Goal: Entertainment & Leisure: Consume media (video, audio)

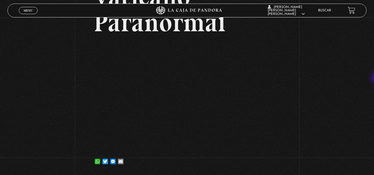
scroll to position [45, 0]
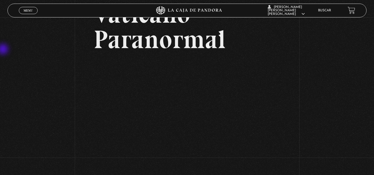
click at [4, 50] on div "Volver 7 junio, 2024 Vaticano Paranormal WhatsApp Twitter Messenger Email" at bounding box center [187, 82] width 374 height 218
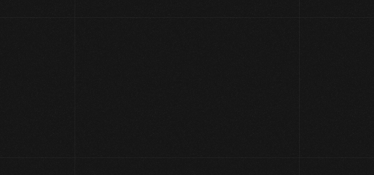
scroll to position [96, 0]
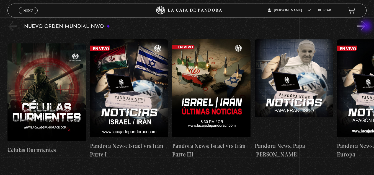
click at [367, 27] on button "»" at bounding box center [362, 26] width 10 height 10
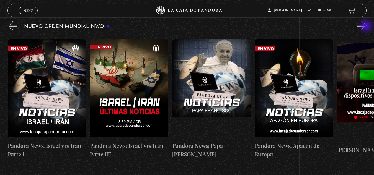
click at [367, 27] on button "»" at bounding box center [362, 26] width 10 height 10
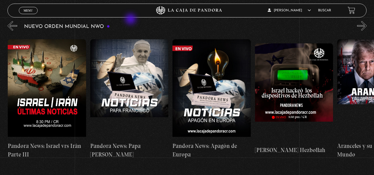
scroll to position [0, 165]
click at [29, 11] on span "Menu" at bounding box center [28, 10] width 9 height 3
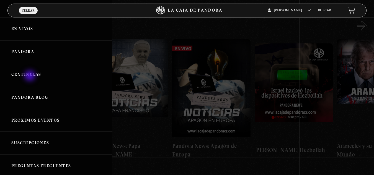
click at [30, 76] on link "Centinelas" at bounding box center [56, 74] width 112 height 23
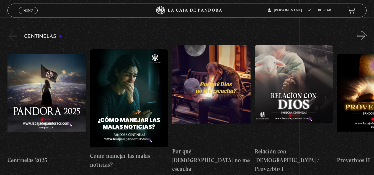
scroll to position [54, 0]
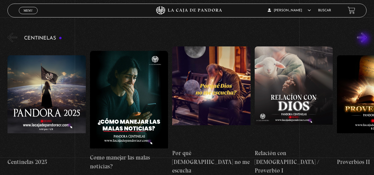
click at [365, 39] on button "»" at bounding box center [362, 38] width 10 height 10
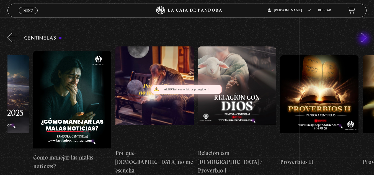
click at [365, 39] on button "»" at bounding box center [362, 38] width 10 height 10
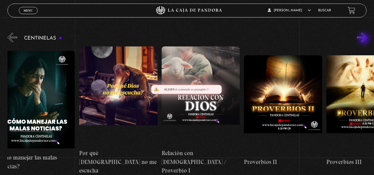
click at [365, 39] on button "»" at bounding box center [362, 38] width 10 height 10
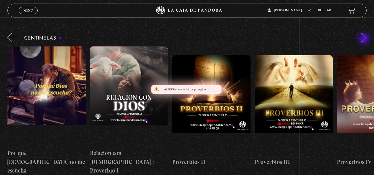
click at [365, 39] on button "»" at bounding box center [362, 38] width 10 height 10
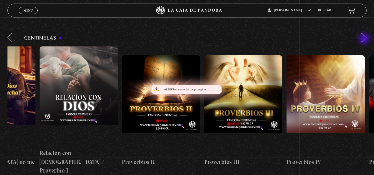
click at [365, 39] on button "»" at bounding box center [362, 38] width 10 height 10
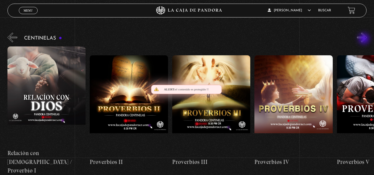
click at [365, 39] on button "»" at bounding box center [362, 38] width 10 height 10
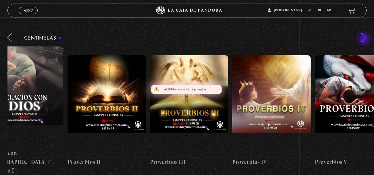
click at [365, 39] on button "»" at bounding box center [362, 38] width 10 height 10
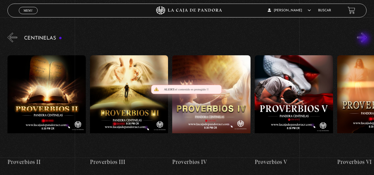
click at [365, 39] on button "»" at bounding box center [362, 38] width 10 height 10
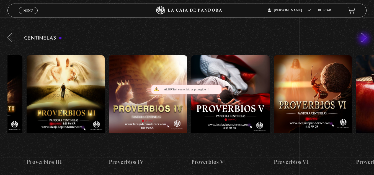
click at [365, 39] on button "»" at bounding box center [362, 38] width 10 height 10
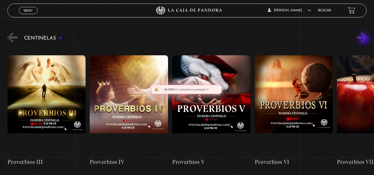
click at [365, 39] on button "»" at bounding box center [362, 38] width 10 height 10
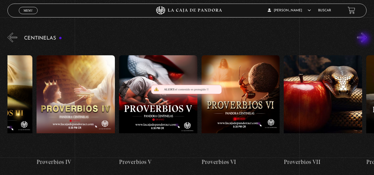
click at [365, 39] on button "»" at bounding box center [362, 38] width 10 height 10
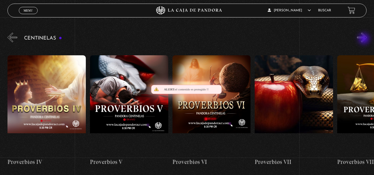
click at [365, 39] on button "»" at bounding box center [362, 38] width 10 height 10
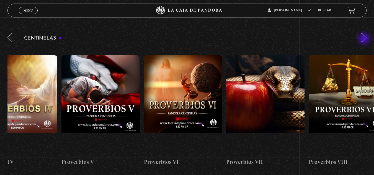
click at [365, 39] on button "»" at bounding box center [362, 38] width 10 height 10
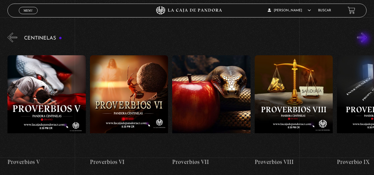
click at [365, 39] on button "»" at bounding box center [362, 38] width 10 height 10
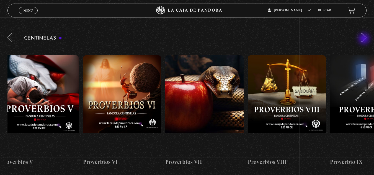
click at [365, 39] on button "»" at bounding box center [362, 38] width 10 height 10
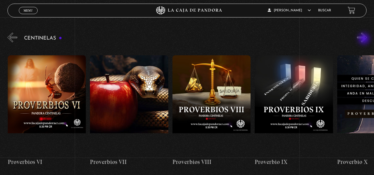
click at [365, 39] on button "»" at bounding box center [362, 38] width 10 height 10
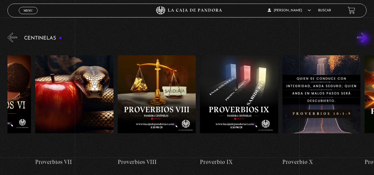
click at [365, 39] on button "»" at bounding box center [362, 38] width 10 height 10
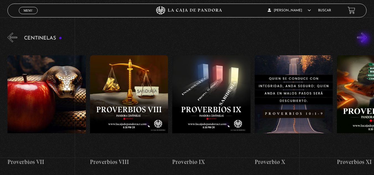
click at [365, 39] on button "»" at bounding box center [362, 38] width 10 height 10
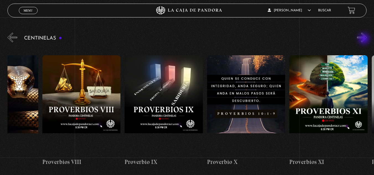
click at [365, 39] on button "»" at bounding box center [362, 38] width 10 height 10
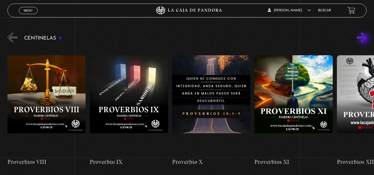
click at [365, 39] on button "»" at bounding box center [362, 38] width 10 height 10
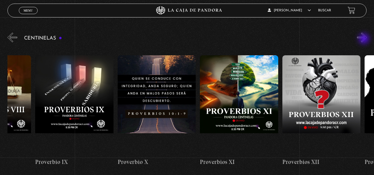
click at [365, 39] on button "»" at bounding box center [362, 38] width 10 height 10
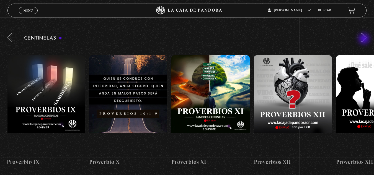
click at [365, 39] on button "»" at bounding box center [362, 38] width 10 height 10
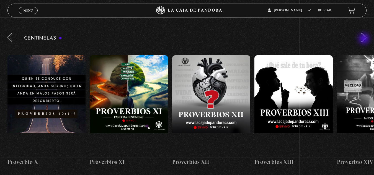
click at [365, 39] on button "»" at bounding box center [362, 38] width 10 height 10
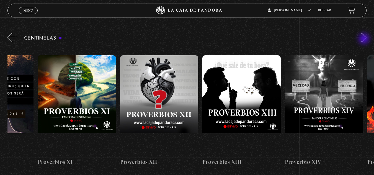
click at [365, 39] on button "»" at bounding box center [362, 38] width 10 height 10
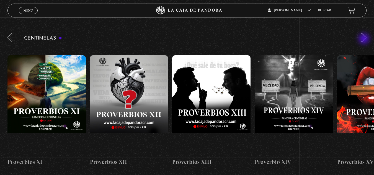
click at [365, 39] on button "»" at bounding box center [362, 38] width 10 height 10
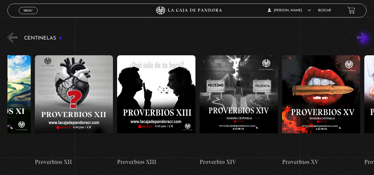
click at [365, 39] on button "»" at bounding box center [362, 38] width 10 height 10
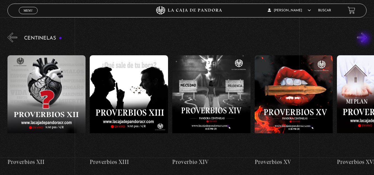
click at [365, 39] on button "»" at bounding box center [362, 38] width 10 height 10
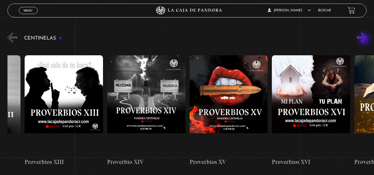
click at [365, 39] on button "»" at bounding box center [362, 38] width 10 height 10
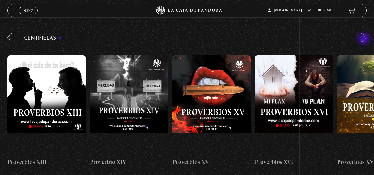
click at [365, 39] on button "»" at bounding box center [362, 38] width 10 height 10
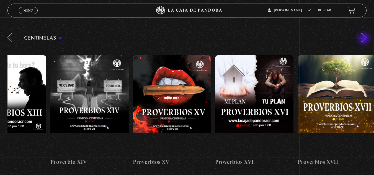
click at [365, 39] on button "»" at bounding box center [362, 38] width 10 height 10
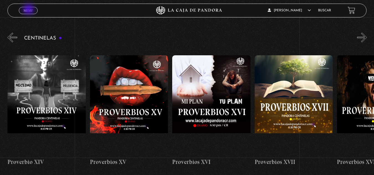
click at [29, 10] on span "Menu" at bounding box center [28, 10] width 9 height 3
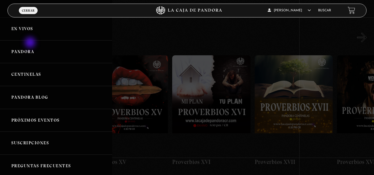
click at [31, 43] on link "Pandora" at bounding box center [56, 51] width 112 height 23
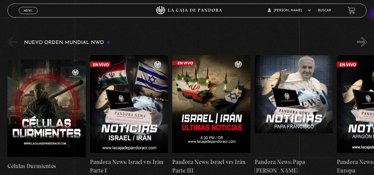
scroll to position [84, 0]
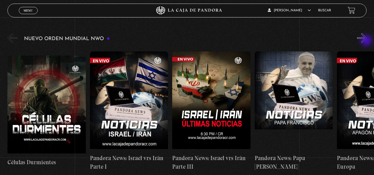
click at [367, 41] on button "»" at bounding box center [362, 38] width 10 height 10
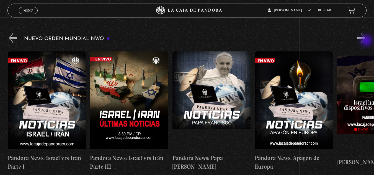
click at [367, 41] on button "»" at bounding box center [362, 38] width 10 height 10
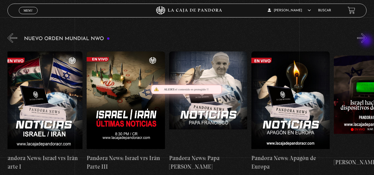
click at [367, 41] on button "»" at bounding box center [362, 38] width 10 height 10
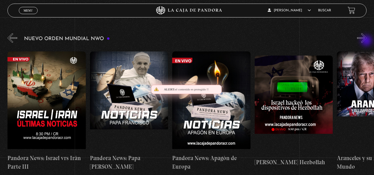
click at [367, 41] on button "»" at bounding box center [362, 38] width 10 height 10
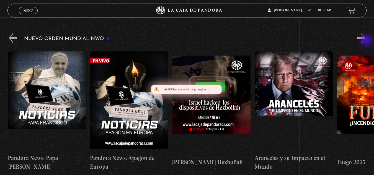
click at [367, 41] on button "»" at bounding box center [362, 38] width 10 height 10
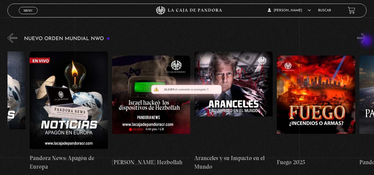
click at [367, 41] on button "»" at bounding box center [362, 38] width 10 height 10
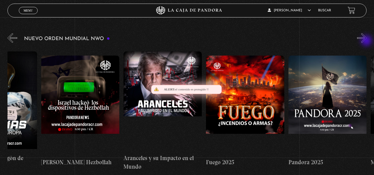
click at [367, 41] on button "»" at bounding box center [362, 38] width 10 height 10
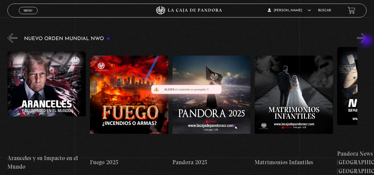
click at [367, 41] on button "»" at bounding box center [362, 38] width 10 height 10
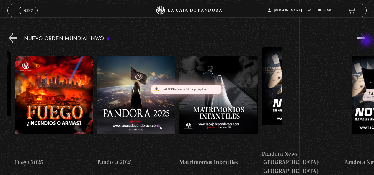
click at [367, 41] on button "»" at bounding box center [362, 38] width 10 height 10
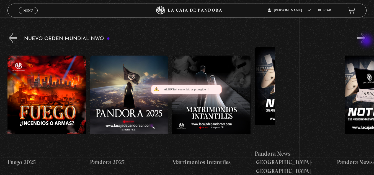
scroll to position [0, 577]
click at [367, 41] on button "»" at bounding box center [362, 38] width 10 height 10
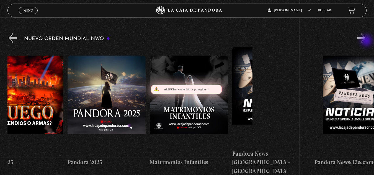
click at [367, 41] on button "»" at bounding box center [362, 38] width 10 height 10
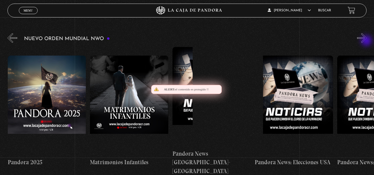
click at [367, 41] on button "»" at bounding box center [362, 38] width 10 height 10
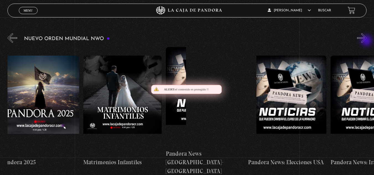
click at [367, 41] on button "»" at bounding box center [362, 38] width 10 height 10
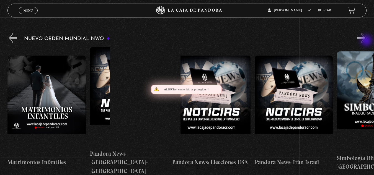
click at [367, 41] on button "»" at bounding box center [362, 38] width 10 height 10
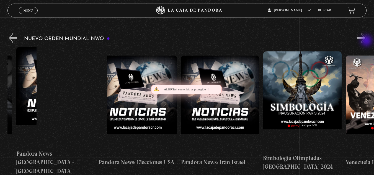
click at [367, 41] on button "»" at bounding box center [362, 38] width 10 height 10
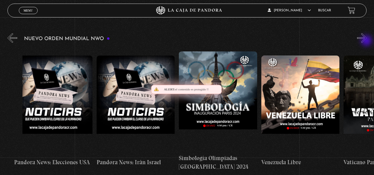
click at [367, 41] on button "»" at bounding box center [362, 38] width 10 height 10
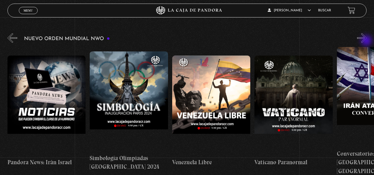
click at [367, 41] on button "»" at bounding box center [362, 38] width 10 height 10
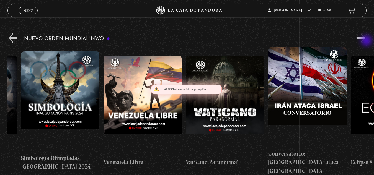
click at [367, 41] on button "»" at bounding box center [362, 38] width 10 height 10
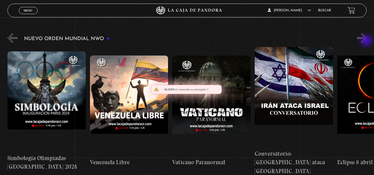
click at [367, 41] on button "»" at bounding box center [362, 38] width 10 height 10
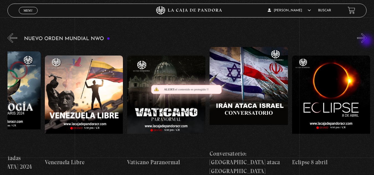
click at [367, 41] on button "»" at bounding box center [362, 38] width 10 height 10
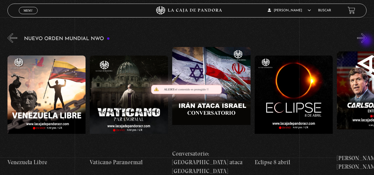
click at [367, 41] on button "»" at bounding box center [362, 38] width 10 height 10
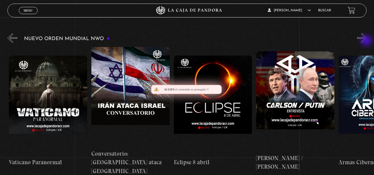
click at [367, 41] on button "»" at bounding box center [362, 38] width 10 height 10
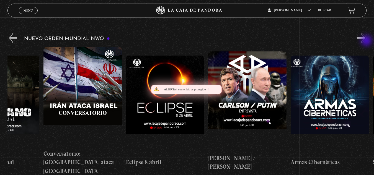
click at [367, 41] on button "»" at bounding box center [362, 38] width 10 height 10
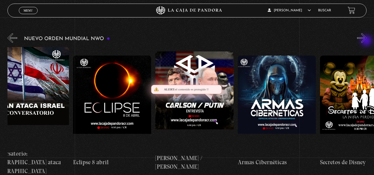
click at [367, 41] on button "»" at bounding box center [362, 38] width 10 height 10
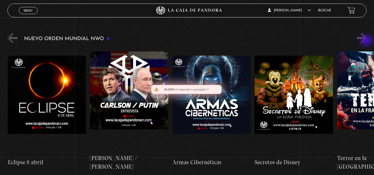
click at [367, 41] on button "»" at bounding box center [362, 38] width 10 height 10
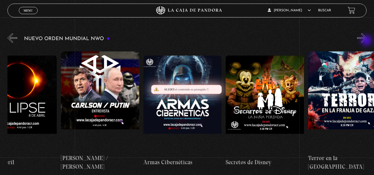
click at [367, 41] on button "»" at bounding box center [362, 38] width 10 height 10
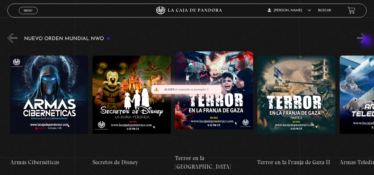
click at [367, 41] on button "»" at bounding box center [362, 38] width 10 height 10
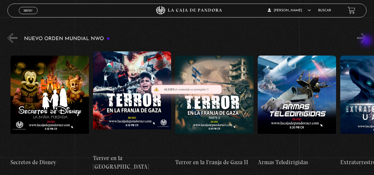
click at [367, 41] on button "»" at bounding box center [362, 38] width 10 height 10
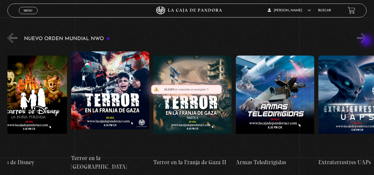
click at [367, 41] on button "»" at bounding box center [362, 38] width 10 height 10
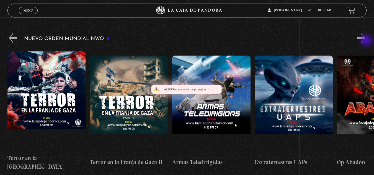
click at [367, 41] on button "»" at bounding box center [362, 38] width 10 height 10
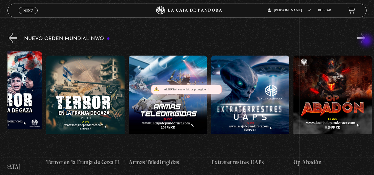
click at [367, 41] on button "»" at bounding box center [362, 38] width 10 height 10
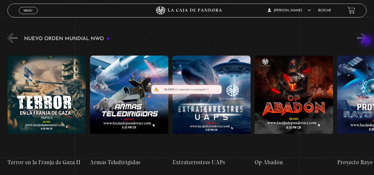
click at [367, 41] on button "»" at bounding box center [362, 38] width 10 height 10
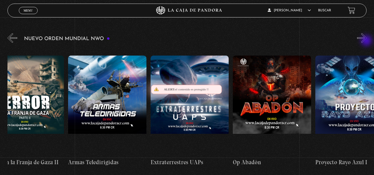
click at [367, 41] on button "»" at bounding box center [362, 38] width 10 height 10
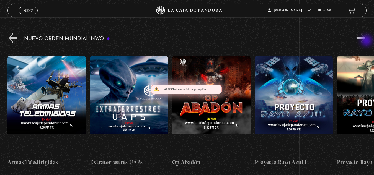
click at [367, 41] on button "»" at bounding box center [362, 38] width 10 height 10
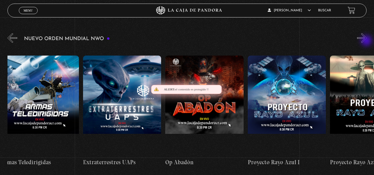
click at [367, 41] on button "»" at bounding box center [362, 38] width 10 height 10
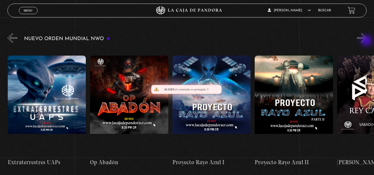
click at [367, 41] on button "»" at bounding box center [362, 38] width 10 height 10
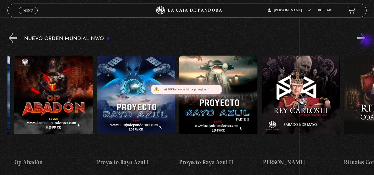
click at [367, 41] on button "»" at bounding box center [362, 38] width 10 height 10
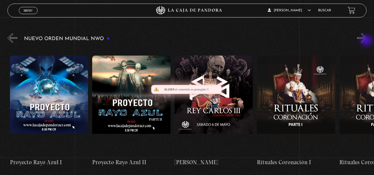
click at [367, 41] on button "»" at bounding box center [362, 38] width 10 height 10
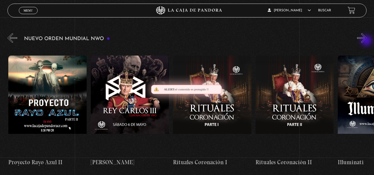
click at [367, 41] on button "»" at bounding box center [362, 38] width 10 height 10
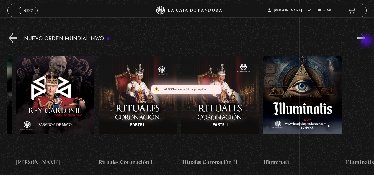
click at [367, 41] on button "»" at bounding box center [362, 38] width 10 height 10
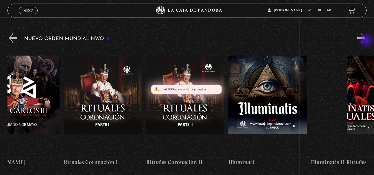
click at [367, 41] on button "»" at bounding box center [362, 38] width 10 height 10
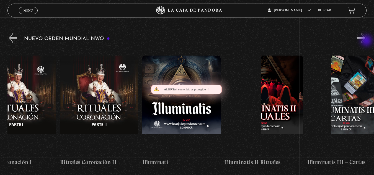
click at [367, 41] on button "»" at bounding box center [362, 38] width 10 height 10
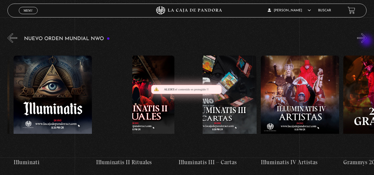
click at [367, 41] on button "»" at bounding box center [362, 38] width 10 height 10
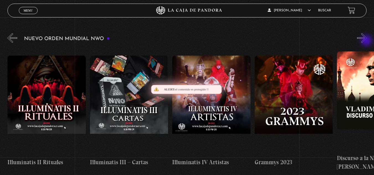
click at [367, 41] on button "»" at bounding box center [362, 38] width 10 height 10
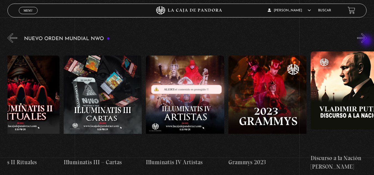
click at [367, 41] on button "»" at bounding box center [362, 38] width 10 height 10
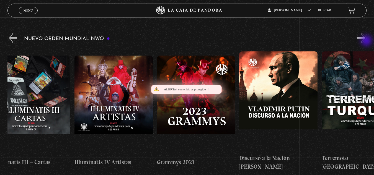
click at [367, 41] on button "»" at bounding box center [362, 38] width 10 height 10
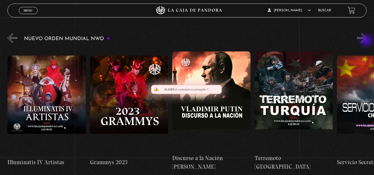
click at [367, 41] on button "»" at bounding box center [362, 38] width 10 height 10
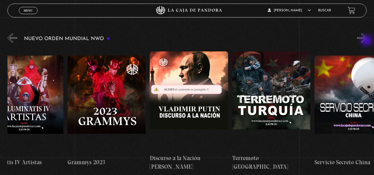
click at [367, 41] on button "»" at bounding box center [362, 38] width 10 height 10
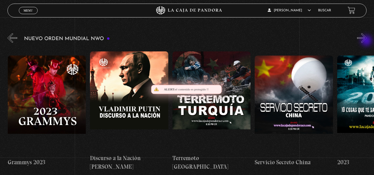
click at [367, 41] on button "»" at bounding box center [362, 38] width 10 height 10
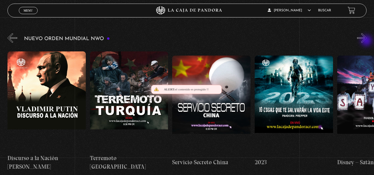
click at [367, 41] on button "»" at bounding box center [362, 38] width 10 height 10
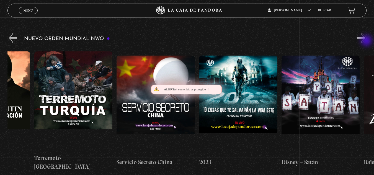
click at [367, 41] on button "»" at bounding box center [362, 38] width 10 height 10
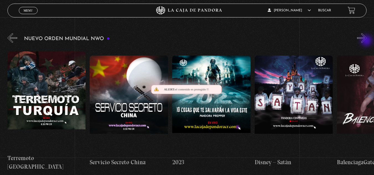
click at [367, 41] on button "»" at bounding box center [362, 38] width 10 height 10
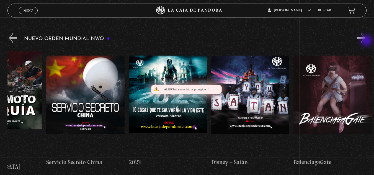
click at [367, 41] on button "»" at bounding box center [362, 38] width 10 height 10
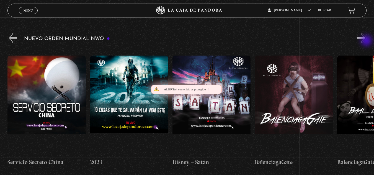
click at [367, 41] on button "»" at bounding box center [362, 38] width 10 height 10
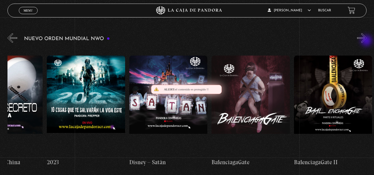
click at [367, 41] on button "»" at bounding box center [362, 38] width 10 height 10
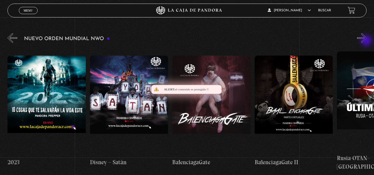
click at [367, 41] on button "»" at bounding box center [362, 38] width 10 height 10
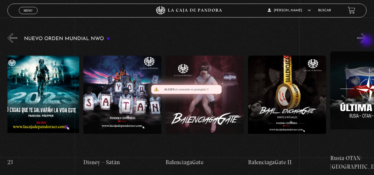
click at [367, 41] on button "»" at bounding box center [362, 38] width 10 height 10
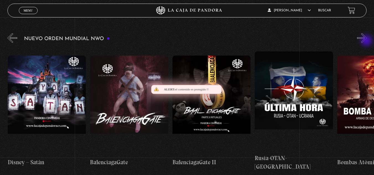
click at [367, 41] on button "»" at bounding box center [362, 38] width 10 height 10
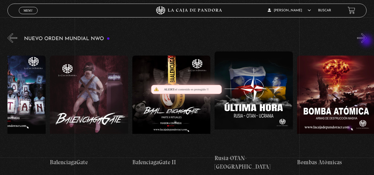
click at [367, 41] on button "»" at bounding box center [362, 38] width 10 height 10
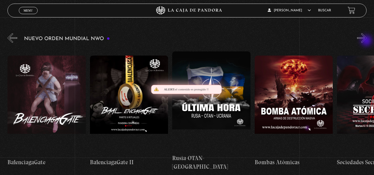
click at [367, 41] on button "»" at bounding box center [362, 38] width 10 height 10
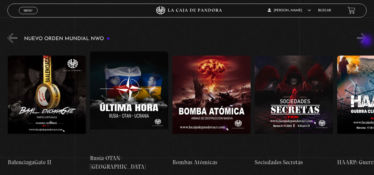
click at [367, 41] on button "»" at bounding box center [362, 38] width 10 height 10
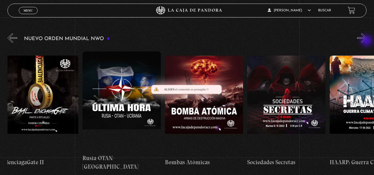
click at [367, 41] on button "»" at bounding box center [362, 38] width 10 height 10
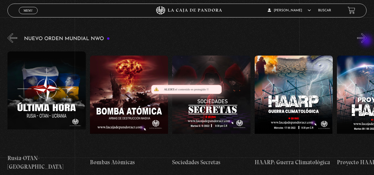
click at [367, 41] on button "»" at bounding box center [362, 38] width 10 height 10
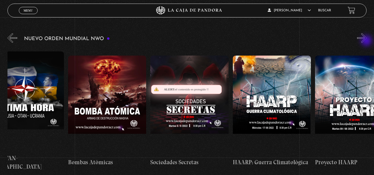
click at [367, 41] on button "»" at bounding box center [362, 38] width 10 height 10
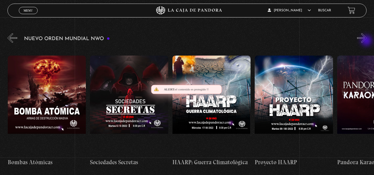
click at [367, 41] on button "»" at bounding box center [362, 38] width 10 height 10
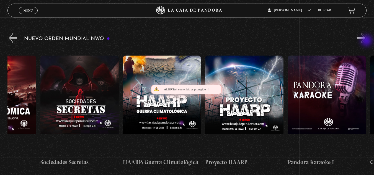
click at [367, 41] on button "»" at bounding box center [362, 38] width 10 height 10
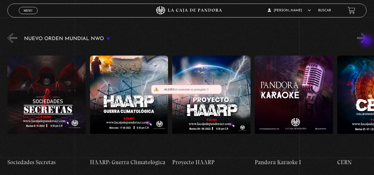
click at [367, 41] on button "»" at bounding box center [362, 38] width 10 height 10
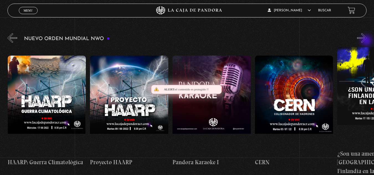
click at [367, 41] on button "»" at bounding box center [362, 38] width 10 height 10
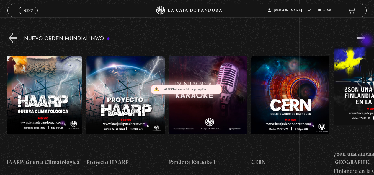
click at [367, 41] on button "»" at bounding box center [362, 38] width 10 height 10
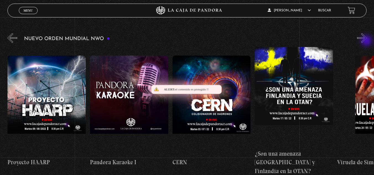
click at [367, 41] on button "»" at bounding box center [362, 38] width 10 height 10
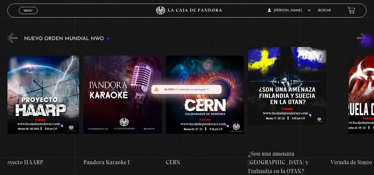
click at [367, 41] on button "»" at bounding box center [362, 38] width 10 height 10
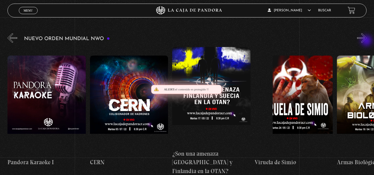
click at [367, 41] on button "»" at bounding box center [362, 38] width 10 height 10
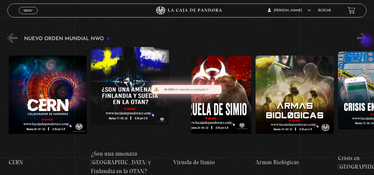
click at [367, 41] on button "»" at bounding box center [362, 38] width 10 height 10
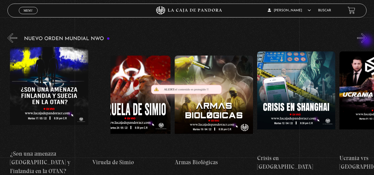
click at [367, 41] on button "»" at bounding box center [362, 38] width 10 height 10
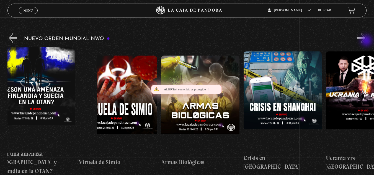
click at [367, 41] on button "»" at bounding box center [362, 38] width 10 height 10
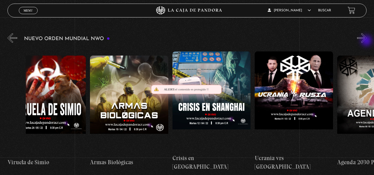
click at [367, 41] on button "»" at bounding box center [362, 38] width 10 height 10
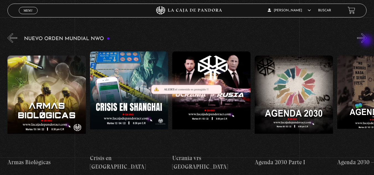
click at [367, 41] on button "»" at bounding box center [362, 38] width 10 height 10
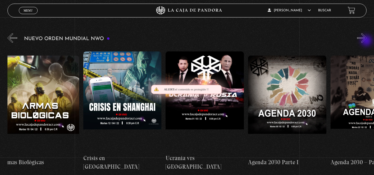
click at [367, 41] on button "»" at bounding box center [362, 38] width 10 height 10
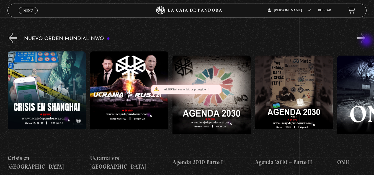
click at [367, 41] on button "»" at bounding box center [362, 38] width 10 height 10
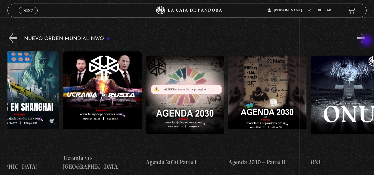
click at [367, 41] on button "»" at bounding box center [362, 38] width 10 height 10
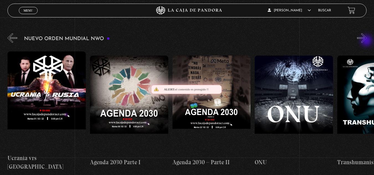
click at [367, 41] on button "»" at bounding box center [362, 38] width 10 height 10
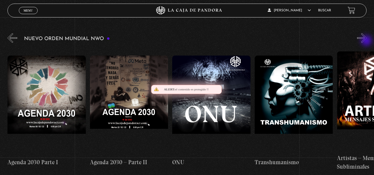
click at [367, 41] on button "»" at bounding box center [362, 38] width 10 height 10
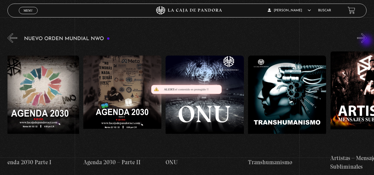
click at [367, 41] on button "»" at bounding box center [362, 38] width 10 height 10
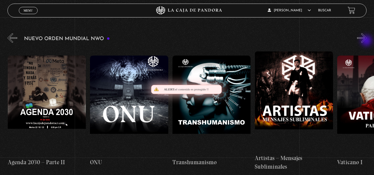
click at [367, 41] on button "»" at bounding box center [362, 38] width 10 height 10
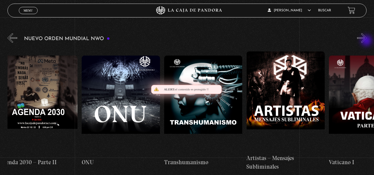
click at [367, 41] on button "»" at bounding box center [362, 38] width 10 height 10
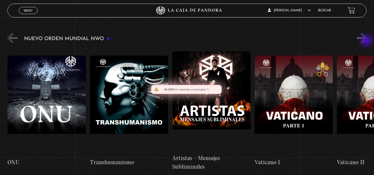
click at [367, 41] on button "»" at bounding box center [362, 38] width 10 height 10
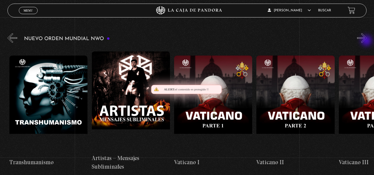
click at [367, 41] on button "»" at bounding box center [362, 38] width 10 height 10
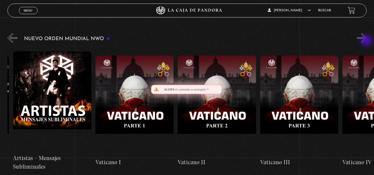
click at [367, 41] on button "»" at bounding box center [362, 38] width 10 height 10
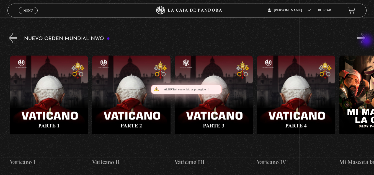
click at [367, 41] on button "»" at bounding box center [362, 38] width 10 height 10
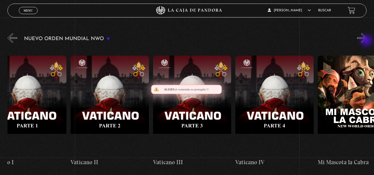
click at [367, 41] on button "»" at bounding box center [362, 38] width 10 height 10
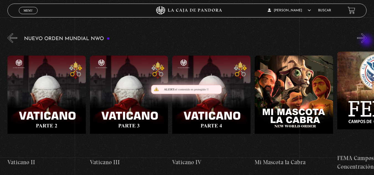
click at [367, 41] on button "»" at bounding box center [362, 38] width 10 height 10
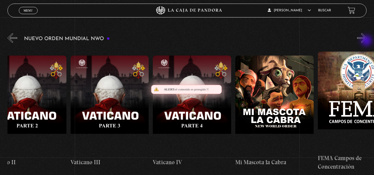
click at [367, 41] on button "»" at bounding box center [362, 38] width 10 height 10
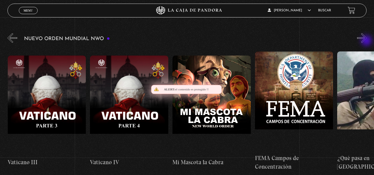
click at [367, 41] on button "»" at bounding box center [362, 38] width 10 height 10
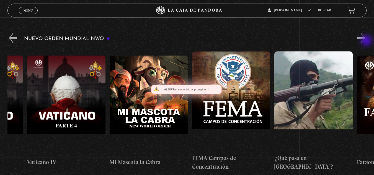
click at [367, 41] on button "»" at bounding box center [362, 38] width 10 height 10
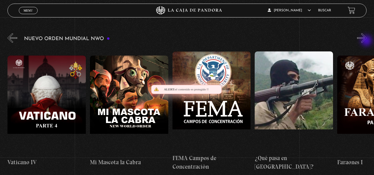
click at [367, 41] on button "»" at bounding box center [362, 38] width 10 height 10
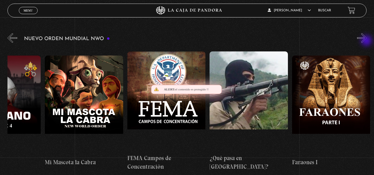
click at [367, 41] on button "»" at bounding box center [362, 38] width 10 height 10
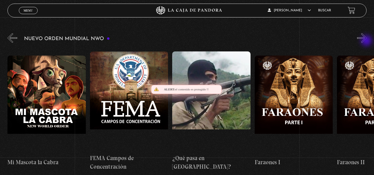
click at [367, 41] on button "»" at bounding box center [362, 38] width 10 height 10
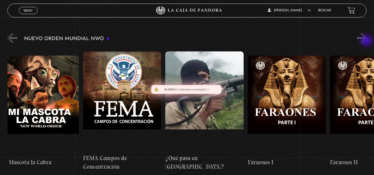
click at [367, 41] on button "»" at bounding box center [362, 38] width 10 height 10
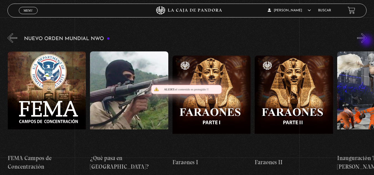
click at [367, 41] on button "»" at bounding box center [362, 38] width 10 height 10
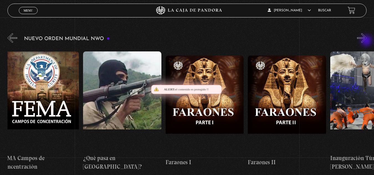
click at [367, 41] on button "»" at bounding box center [362, 38] width 10 height 10
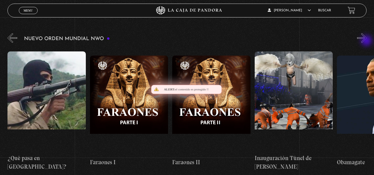
click at [367, 41] on button "»" at bounding box center [362, 38] width 10 height 10
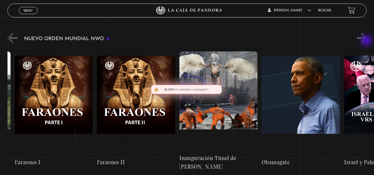
click at [367, 41] on button "»" at bounding box center [362, 38] width 10 height 10
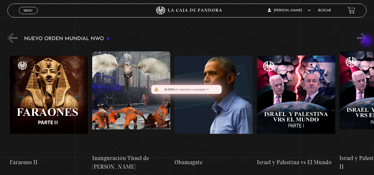
click at [367, 41] on button "»" at bounding box center [362, 38] width 10 height 10
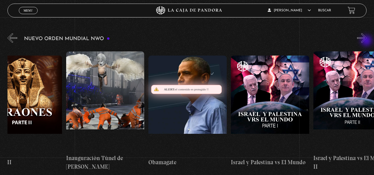
click at [367, 41] on button "»" at bounding box center [362, 38] width 10 height 10
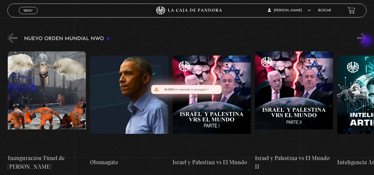
click at [367, 41] on button "»" at bounding box center [362, 38] width 10 height 10
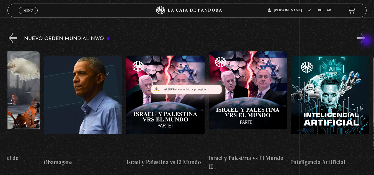
click at [367, 41] on button "»" at bounding box center [362, 38] width 10 height 10
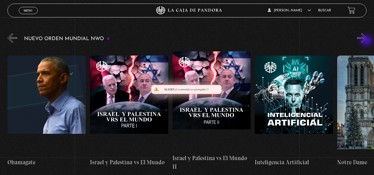
click at [367, 41] on button "»" at bounding box center [362, 38] width 10 height 10
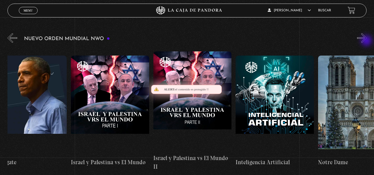
click at [367, 41] on button "»" at bounding box center [362, 38] width 10 height 10
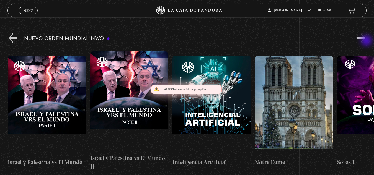
click at [367, 41] on button "»" at bounding box center [362, 38] width 10 height 10
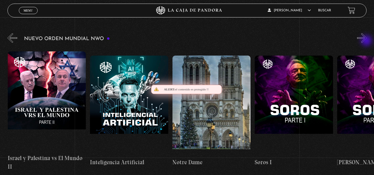
click at [367, 41] on button "»" at bounding box center [362, 38] width 10 height 10
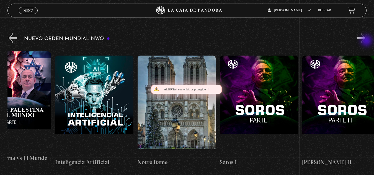
click at [367, 41] on button "»" at bounding box center [362, 38] width 10 height 10
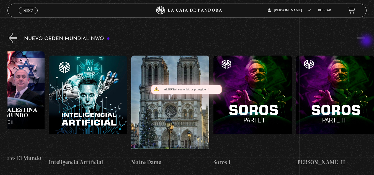
scroll to position [0, 5974]
click at [367, 41] on button "»" at bounding box center [362, 38] width 10 height 10
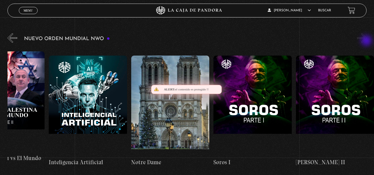
click at [367, 41] on button "»" at bounding box center [362, 38] width 10 height 10
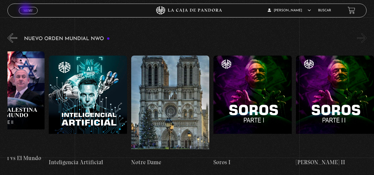
click at [26, 10] on span "Menu" at bounding box center [28, 10] width 9 height 3
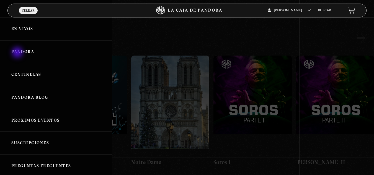
click at [18, 53] on link "Pandora" at bounding box center [56, 51] width 112 height 23
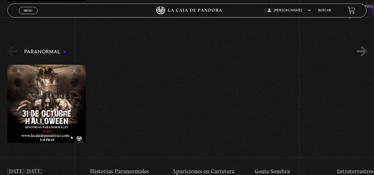
scroll to position [244, 0]
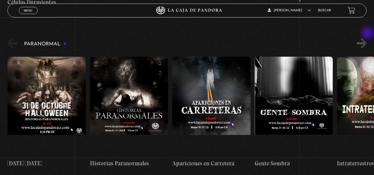
click at [367, 38] on button "»" at bounding box center [362, 43] width 10 height 10
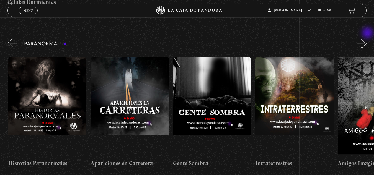
click at [367, 38] on button "»" at bounding box center [362, 43] width 10 height 10
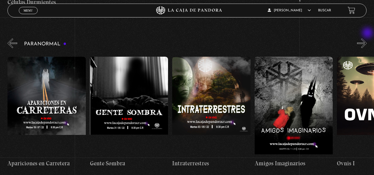
click at [367, 38] on button "»" at bounding box center [362, 43] width 10 height 10
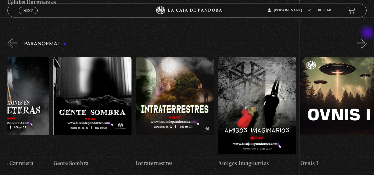
click at [367, 38] on button "»" at bounding box center [362, 43] width 10 height 10
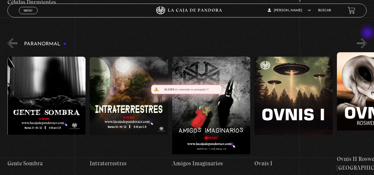
click at [367, 38] on button "»" at bounding box center [362, 43] width 10 height 10
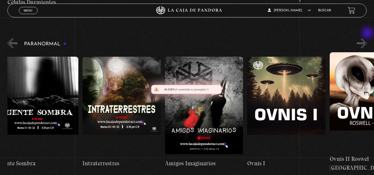
click at [367, 38] on button "»" at bounding box center [362, 43] width 10 height 10
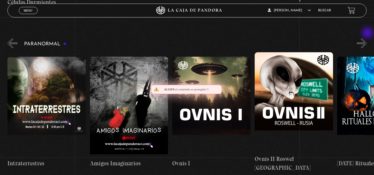
click at [367, 38] on button "»" at bounding box center [362, 43] width 10 height 10
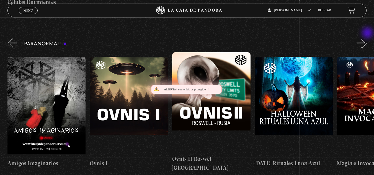
click at [367, 38] on button "»" at bounding box center [362, 43] width 10 height 10
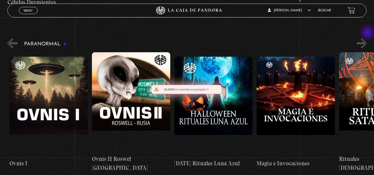
click at [367, 38] on button "»" at bounding box center [362, 43] width 10 height 10
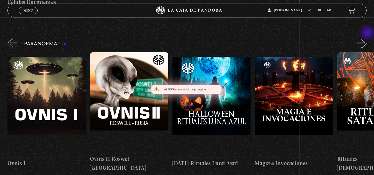
scroll to position [0, 536]
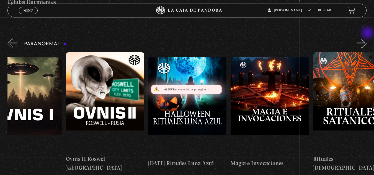
click at [367, 38] on button "»" at bounding box center [362, 43] width 10 height 10
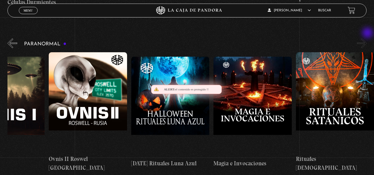
click at [367, 38] on button "»" at bounding box center [362, 43] width 10 height 10
drag, startPoint x: 368, startPoint y: 34, endPoint x: 377, endPoint y: 30, distance: 9.2
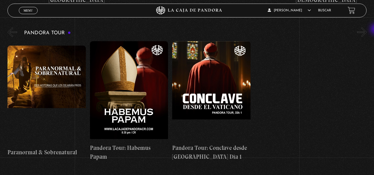
scroll to position [400, 0]
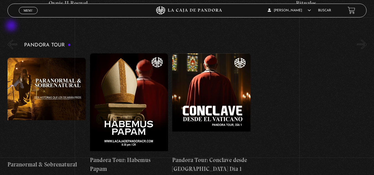
click at [12, 40] on button "«" at bounding box center [12, 45] width 10 height 10
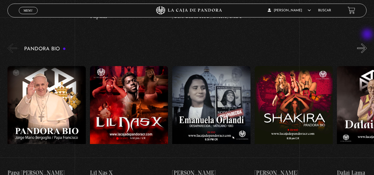
click at [367, 43] on button "»" at bounding box center [362, 48] width 10 height 10
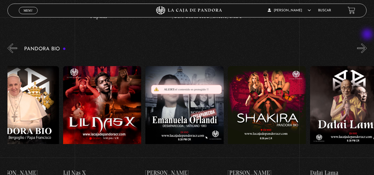
click at [367, 43] on button "»" at bounding box center [362, 48] width 10 height 10
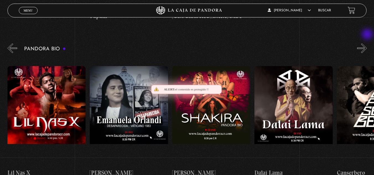
click at [367, 43] on button "»" at bounding box center [362, 48] width 10 height 10
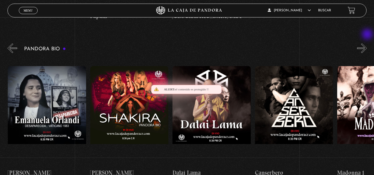
click at [367, 43] on button "»" at bounding box center [362, 48] width 10 height 10
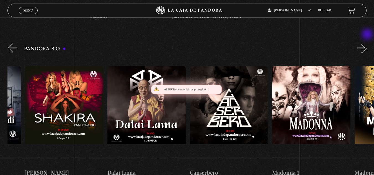
click at [367, 43] on button "»" at bounding box center [362, 48] width 10 height 10
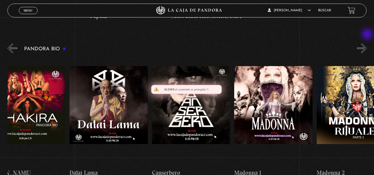
click at [367, 43] on button "»" at bounding box center [362, 48] width 10 height 10
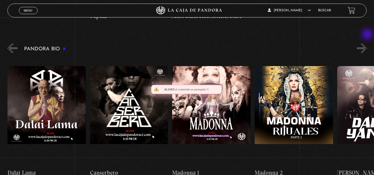
click at [367, 43] on button "»" at bounding box center [362, 48] width 10 height 10
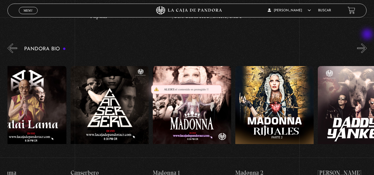
click at [367, 43] on button "»" at bounding box center [362, 48] width 10 height 10
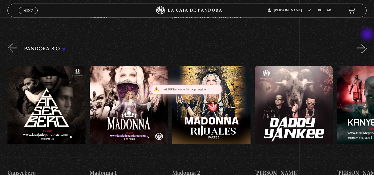
click at [367, 43] on button "»" at bounding box center [362, 48] width 10 height 10
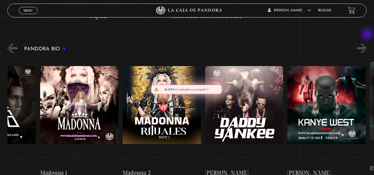
click at [367, 43] on button "»" at bounding box center [362, 48] width 10 height 10
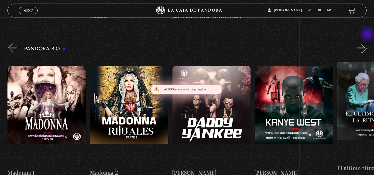
click at [367, 43] on button "»" at bounding box center [362, 48] width 10 height 10
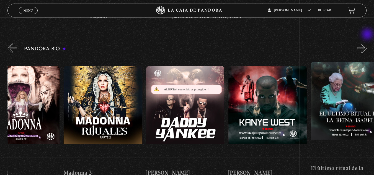
click at [367, 43] on button "»" at bounding box center [362, 48] width 10 height 10
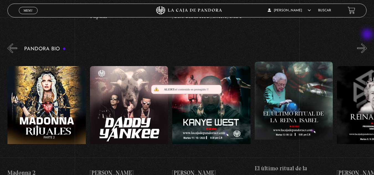
scroll to position [0, 659]
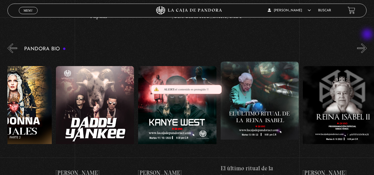
click at [367, 43] on button "»" at bounding box center [362, 48] width 10 height 10
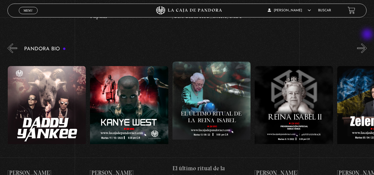
click at [367, 43] on button "»" at bounding box center [362, 48] width 10 height 10
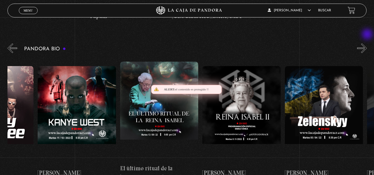
click at [367, 43] on button "»" at bounding box center [362, 48] width 10 height 10
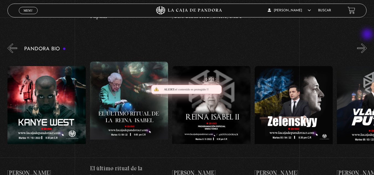
click at [367, 43] on button "»" at bounding box center [362, 48] width 10 height 10
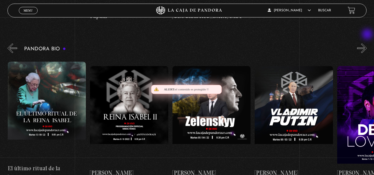
click at [367, 43] on button "»" at bounding box center [362, 48] width 10 height 10
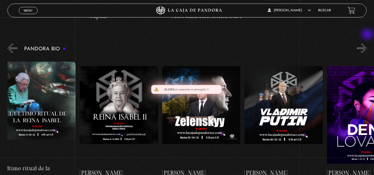
click at [367, 43] on button "»" at bounding box center [362, 48] width 10 height 10
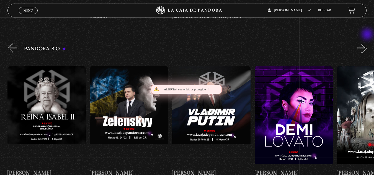
click at [367, 43] on button "»" at bounding box center [362, 48] width 10 height 10
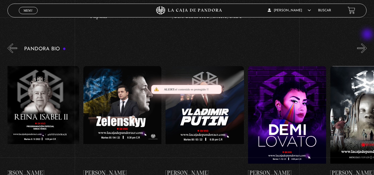
click at [367, 43] on button "»" at bounding box center [362, 48] width 10 height 10
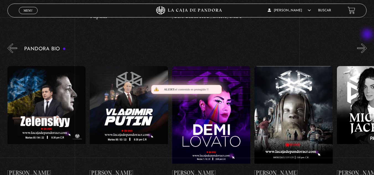
click at [367, 43] on button "»" at bounding box center [362, 48] width 10 height 10
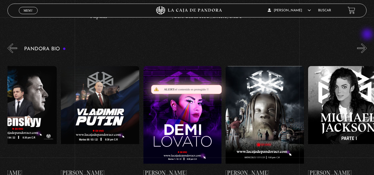
click at [367, 43] on button "»" at bounding box center [362, 48] width 10 height 10
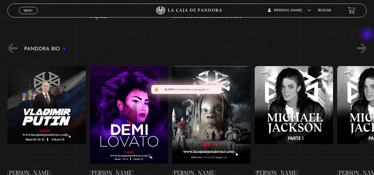
click at [367, 43] on button "»" at bounding box center [362, 48] width 10 height 10
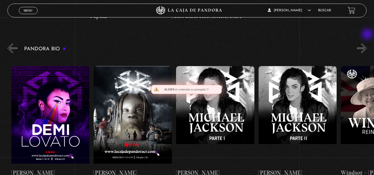
click at [367, 43] on button "»" at bounding box center [362, 48] width 10 height 10
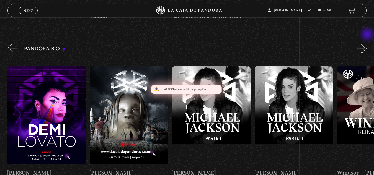
click at [367, 43] on button "»" at bounding box center [362, 48] width 10 height 10
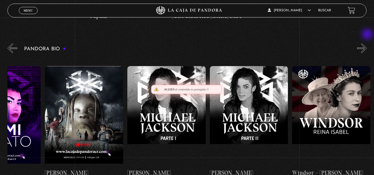
click at [367, 43] on button "»" at bounding box center [362, 48] width 10 height 10
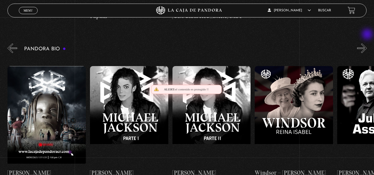
click at [367, 43] on button "»" at bounding box center [362, 48] width 10 height 10
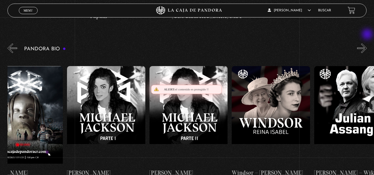
click at [367, 43] on button "»" at bounding box center [362, 48] width 10 height 10
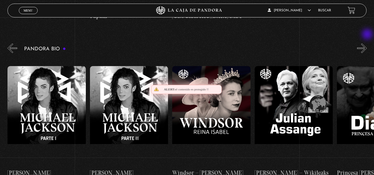
click at [367, 43] on button "»" at bounding box center [362, 48] width 10 height 10
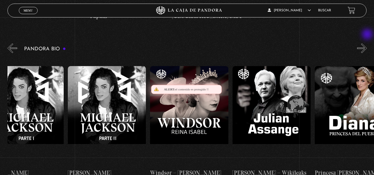
click at [367, 43] on button "»" at bounding box center [362, 48] width 10 height 10
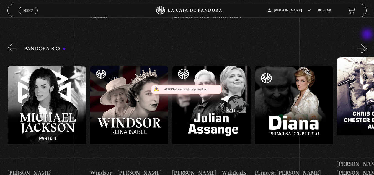
click at [367, 43] on button "»" at bounding box center [362, 48] width 10 height 10
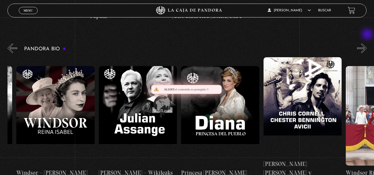
click at [367, 43] on button "»" at bounding box center [362, 48] width 10 height 10
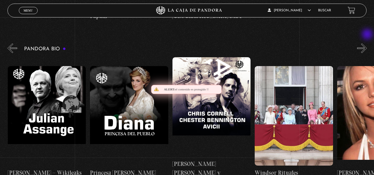
click at [367, 43] on button "»" at bounding box center [362, 48] width 10 height 10
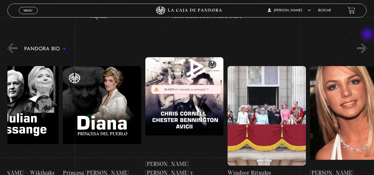
click at [367, 43] on button "»" at bounding box center [362, 48] width 10 height 10
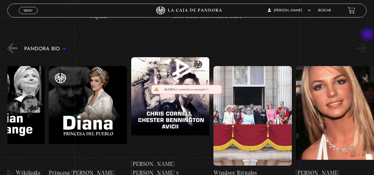
click at [367, 43] on button "»" at bounding box center [362, 48] width 10 height 10
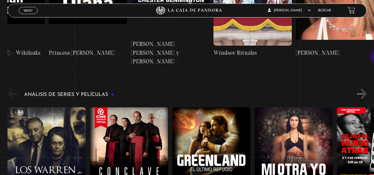
scroll to position [661, 0]
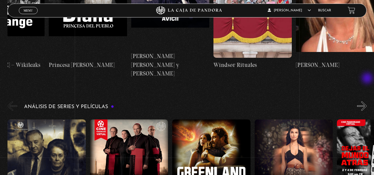
click at [367, 101] on button "»" at bounding box center [362, 106] width 10 height 10
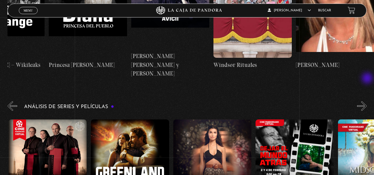
click at [367, 101] on button "»" at bounding box center [362, 106] width 10 height 10
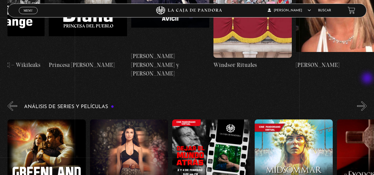
click at [367, 101] on button "»" at bounding box center [362, 106] width 10 height 10
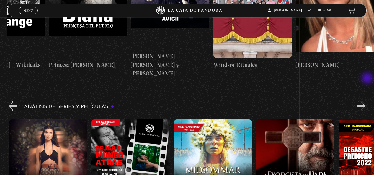
click at [367, 101] on button "»" at bounding box center [362, 106] width 10 height 10
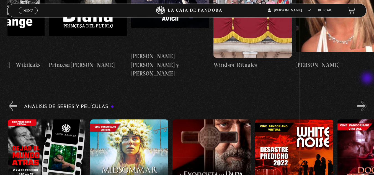
click at [367, 101] on button "»" at bounding box center [362, 106] width 10 height 10
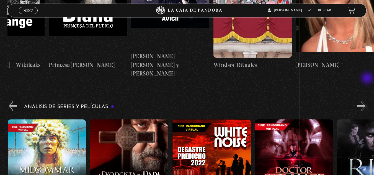
click at [367, 101] on button "»" at bounding box center [362, 106] width 10 height 10
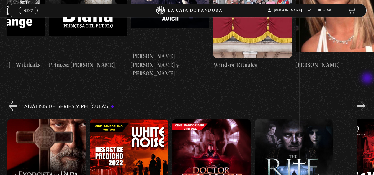
click at [367, 101] on button "»" at bounding box center [362, 106] width 10 height 10
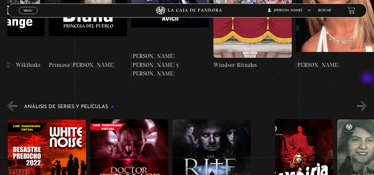
click at [367, 101] on button "»" at bounding box center [362, 106] width 10 height 10
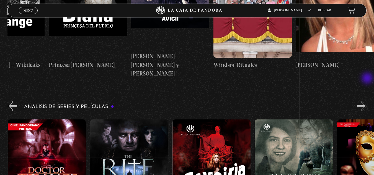
click at [367, 101] on button "»" at bounding box center [362, 106] width 10 height 10
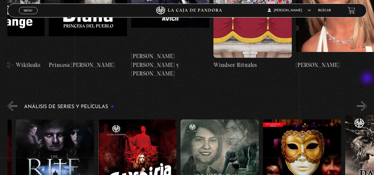
click at [367, 101] on button "»" at bounding box center [362, 106] width 10 height 10
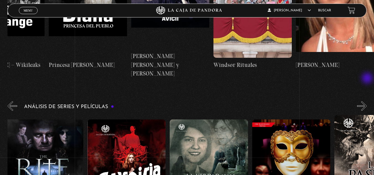
click at [367, 101] on button "»" at bounding box center [362, 106] width 10 height 10
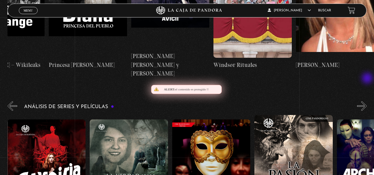
scroll to position [0, 824]
click at [367, 101] on button "»" at bounding box center [362, 106] width 10 height 10
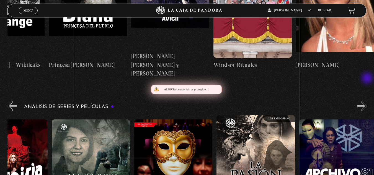
click at [367, 101] on button "»" at bounding box center [362, 106] width 10 height 10
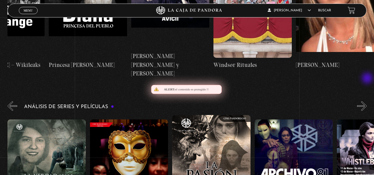
click at [367, 101] on button "»" at bounding box center [362, 106] width 10 height 10
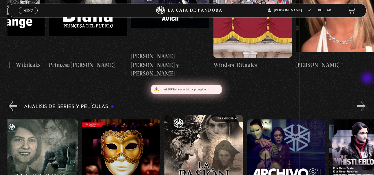
click at [367, 101] on button "»" at bounding box center [362, 106] width 10 height 10
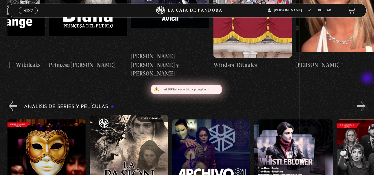
click at [367, 101] on button "»" at bounding box center [362, 106] width 10 height 10
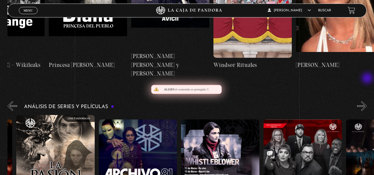
click at [367, 101] on button "»" at bounding box center [362, 106] width 10 height 10
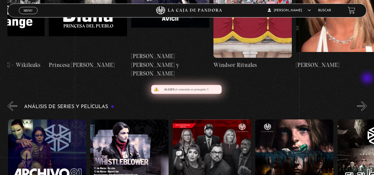
click at [367, 101] on button "»" at bounding box center [362, 106] width 10 height 10
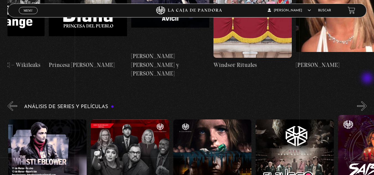
click at [367, 101] on button "»" at bounding box center [362, 106] width 10 height 10
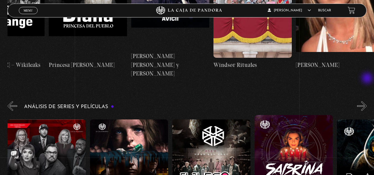
click at [367, 101] on button "»" at bounding box center [362, 106] width 10 height 10
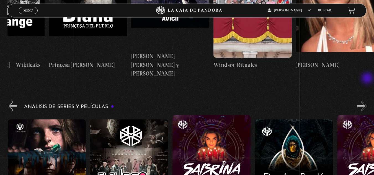
click at [367, 101] on button "»" at bounding box center [362, 106] width 10 height 10
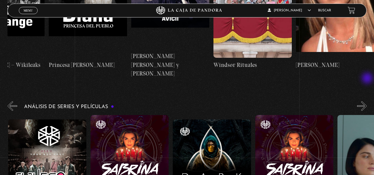
click at [367, 101] on button "»" at bounding box center [362, 106] width 10 height 10
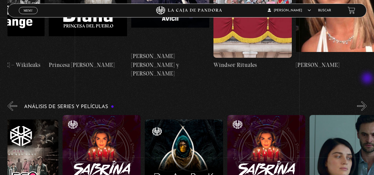
scroll to position [0, 1524]
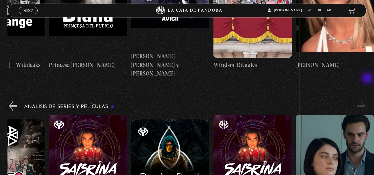
click at [367, 101] on button "»" at bounding box center [362, 106] width 10 height 10
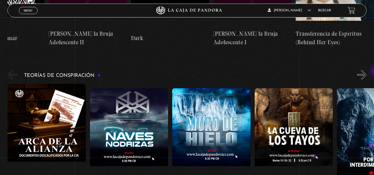
scroll to position [845, 0]
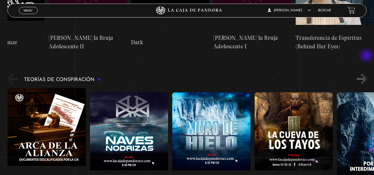
click at [367, 74] on button "»" at bounding box center [362, 79] width 10 height 10
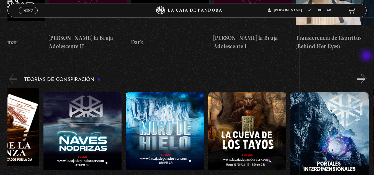
click at [367, 74] on button "»" at bounding box center [362, 79] width 10 height 10
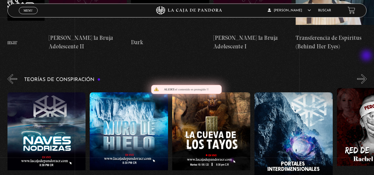
click at [367, 74] on button "»" at bounding box center [362, 79] width 10 height 10
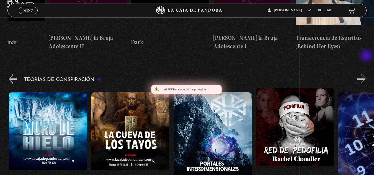
click at [367, 74] on button "»" at bounding box center [362, 79] width 10 height 10
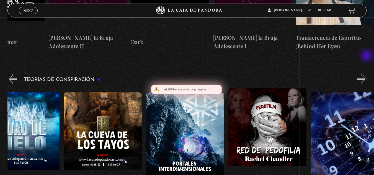
scroll to position [0, 206]
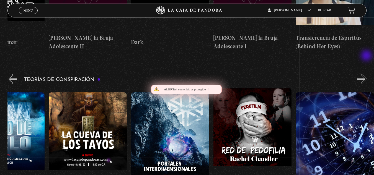
click at [367, 74] on button "»" at bounding box center [362, 79] width 10 height 10
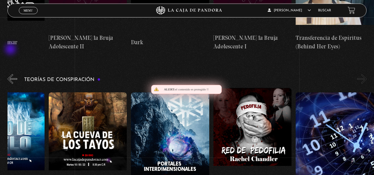
click at [11, 74] on button "«" at bounding box center [12, 79] width 10 height 10
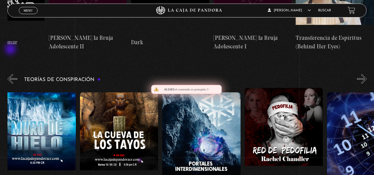
click at [11, 74] on button "«" at bounding box center [12, 79] width 10 height 10
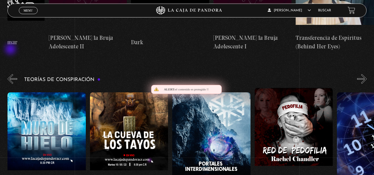
scroll to position [0, 83]
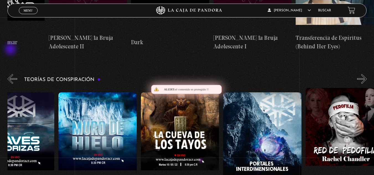
click at [11, 74] on button "«" at bounding box center [12, 79] width 10 height 10
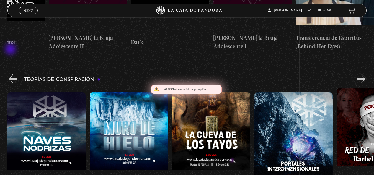
click at [11, 74] on button "«" at bounding box center [12, 79] width 10 height 10
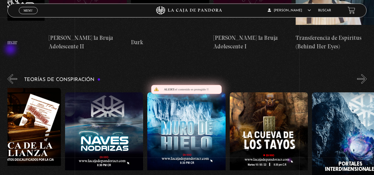
click at [11, 74] on button "«" at bounding box center [12, 79] width 10 height 10
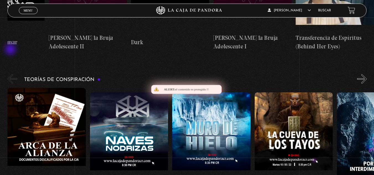
click at [11, 74] on button "«" at bounding box center [12, 79] width 10 height 10
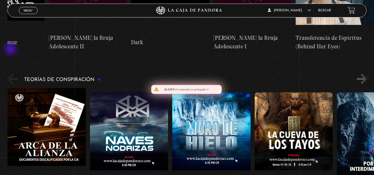
click at [11, 74] on button "«" at bounding box center [12, 79] width 10 height 10
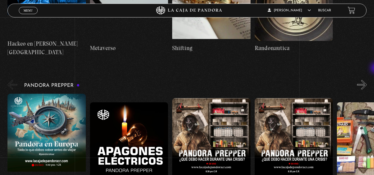
scroll to position [1157, 0]
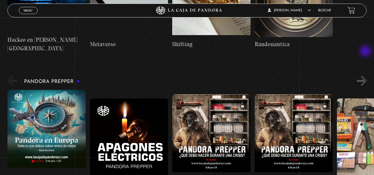
click at [366, 75] on div "Pandora Prepper «" at bounding box center [190, 147] width 367 height 144
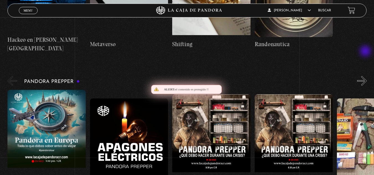
click at [366, 75] on div "Pandora Prepper «" at bounding box center [190, 147] width 367 height 144
click at [366, 76] on button "»" at bounding box center [362, 81] width 10 height 10
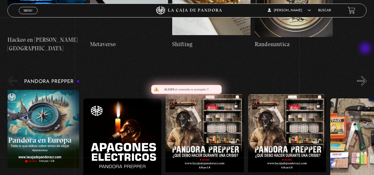
click at [366, 76] on button "»" at bounding box center [362, 81] width 10 height 10
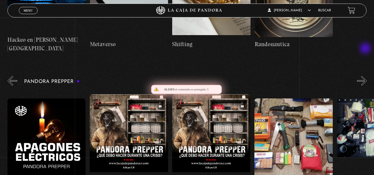
click at [366, 76] on button "»" at bounding box center [362, 81] width 10 height 10
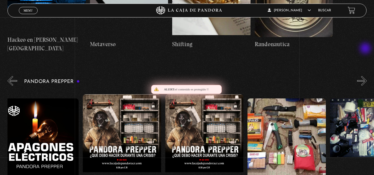
click at [366, 76] on button "»" at bounding box center [362, 81] width 10 height 10
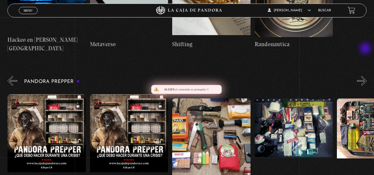
click at [366, 76] on button "»" at bounding box center [362, 81] width 10 height 10
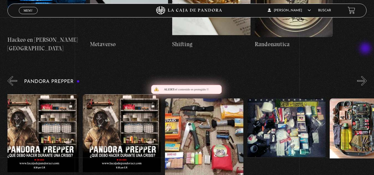
click at [366, 76] on button "»" at bounding box center [362, 81] width 10 height 10
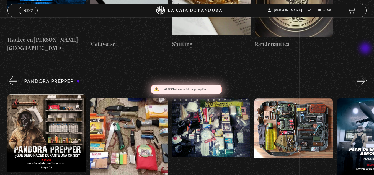
click at [366, 76] on button "»" at bounding box center [362, 81] width 10 height 10
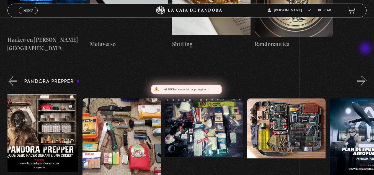
click at [366, 76] on button "»" at bounding box center [362, 81] width 10 height 10
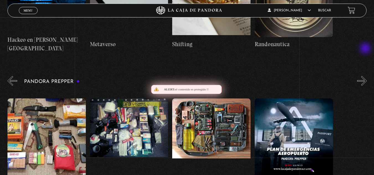
click at [366, 76] on button "»" at bounding box center [362, 81] width 10 height 10
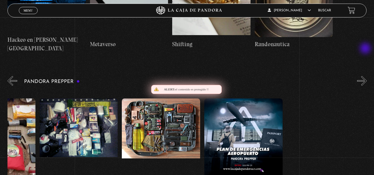
click at [366, 76] on button "»" at bounding box center [362, 81] width 10 height 10
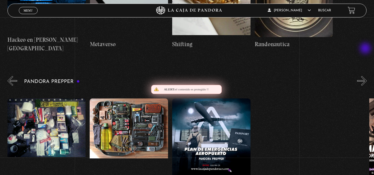
click at [366, 76] on button "»" at bounding box center [362, 81] width 10 height 10
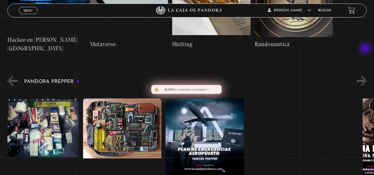
click at [366, 76] on button "»" at bounding box center [362, 81] width 10 height 10
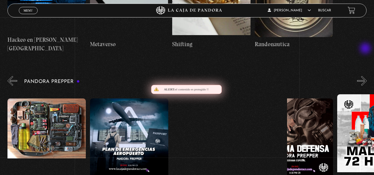
click at [366, 76] on button "»" at bounding box center [362, 81] width 10 height 10
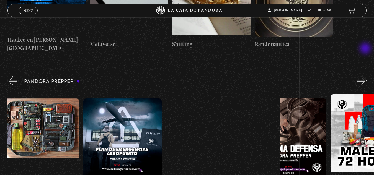
click at [366, 76] on button "»" at bounding box center [362, 81] width 10 height 10
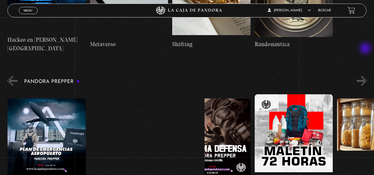
click at [366, 76] on button "»" at bounding box center [362, 81] width 10 height 10
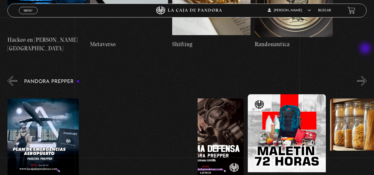
click at [366, 76] on button "»" at bounding box center [362, 81] width 10 height 10
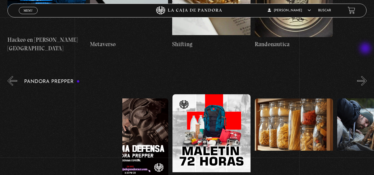
click at [366, 76] on button "»" at bounding box center [362, 81] width 10 height 10
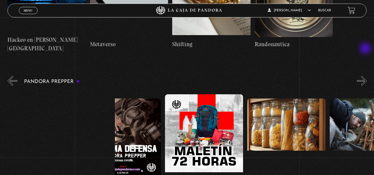
click at [366, 76] on button "»" at bounding box center [362, 81] width 10 height 10
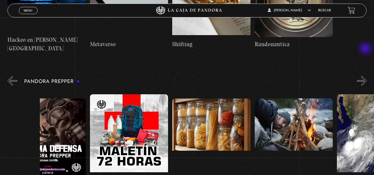
click at [366, 76] on button "»" at bounding box center [362, 81] width 10 height 10
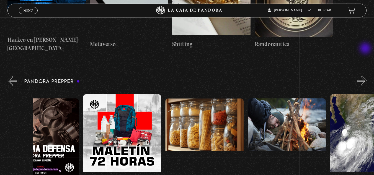
click at [366, 76] on button "»" at bounding box center [362, 81] width 10 height 10
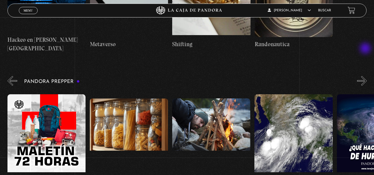
click at [366, 76] on button "»" at bounding box center [362, 81] width 10 height 10
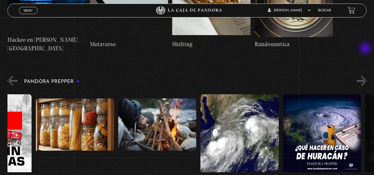
click at [366, 76] on button "»" at bounding box center [362, 81] width 10 height 10
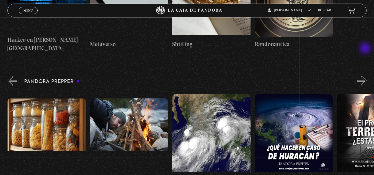
click at [366, 76] on button "»" at bounding box center [362, 81] width 10 height 10
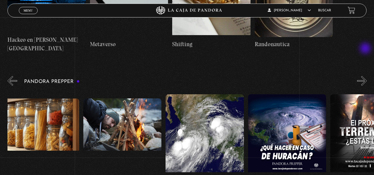
click at [366, 76] on button "»" at bounding box center [362, 81] width 10 height 10
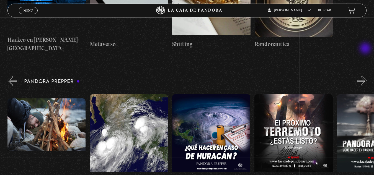
click at [366, 76] on button "»" at bounding box center [362, 81] width 10 height 10
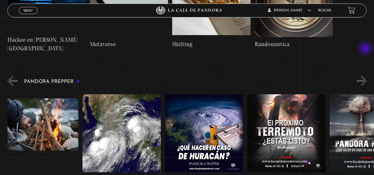
click at [366, 76] on button "»" at bounding box center [362, 81] width 10 height 10
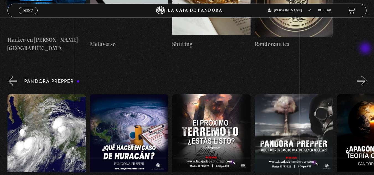
click at [366, 76] on button "»" at bounding box center [362, 81] width 10 height 10
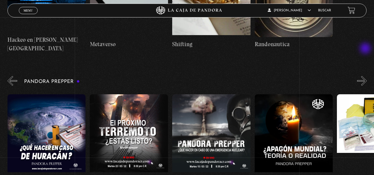
click at [366, 76] on button "»" at bounding box center [362, 81] width 10 height 10
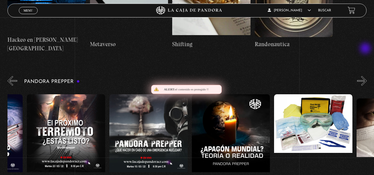
click at [366, 76] on button "»" at bounding box center [362, 81] width 10 height 10
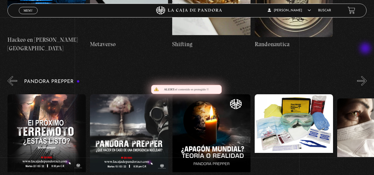
click at [366, 76] on button "»" at bounding box center [362, 81] width 10 height 10
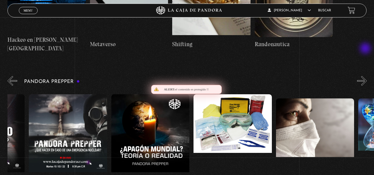
click at [366, 76] on button "»" at bounding box center [362, 81] width 10 height 10
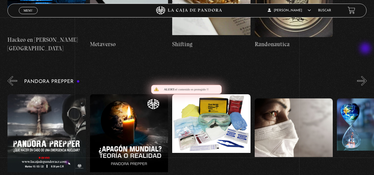
click at [366, 76] on button "»" at bounding box center [362, 81] width 10 height 10
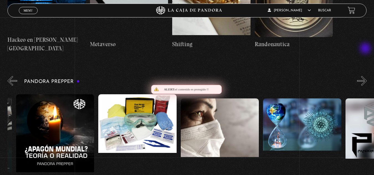
click at [366, 76] on button "»" at bounding box center [362, 81] width 10 height 10
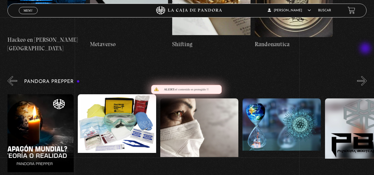
click at [366, 76] on button "»" at bounding box center [362, 81] width 10 height 10
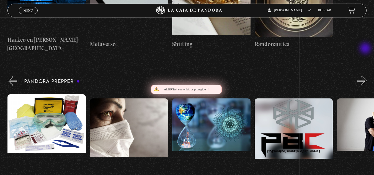
click at [366, 76] on button "»" at bounding box center [362, 81] width 10 height 10
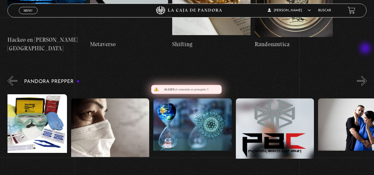
click at [366, 76] on button "»" at bounding box center [362, 81] width 10 height 10
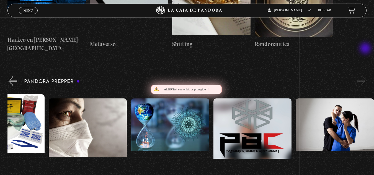
click at [366, 76] on button "»" at bounding box center [362, 81] width 10 height 10
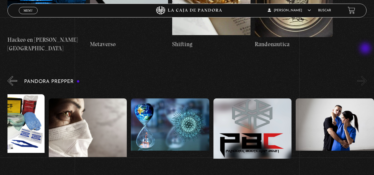
click at [366, 76] on button "»" at bounding box center [362, 81] width 10 height 10
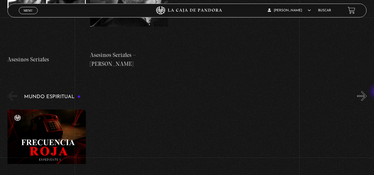
scroll to position [1626, 0]
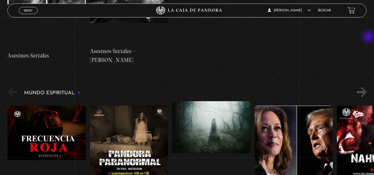
click at [369, 86] on div "Mundo Espiritual «" at bounding box center [190, 153] width 367 height 135
click at [366, 88] on button "»" at bounding box center [362, 93] width 10 height 10
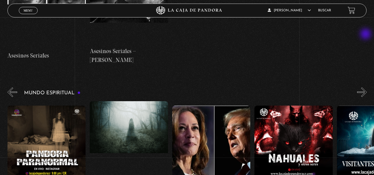
click at [366, 88] on button "»" at bounding box center [362, 93] width 10 height 10
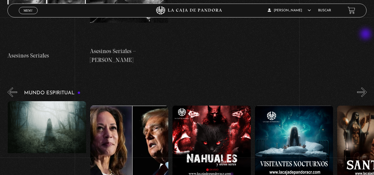
scroll to position [0, 165]
click at [366, 88] on button "»" at bounding box center [362, 93] width 10 height 10
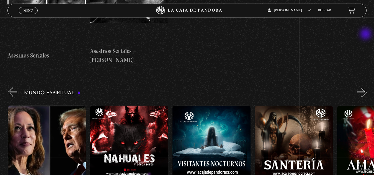
scroll to position [0, 247]
click at [366, 88] on button "»" at bounding box center [362, 93] width 10 height 10
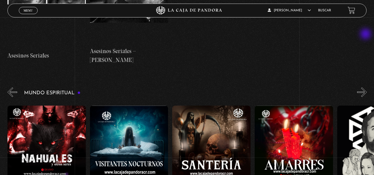
click at [366, 88] on button "»" at bounding box center [362, 93] width 10 height 10
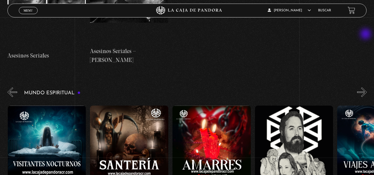
scroll to position [0, 412]
click at [366, 88] on button "»" at bounding box center [362, 93] width 10 height 10
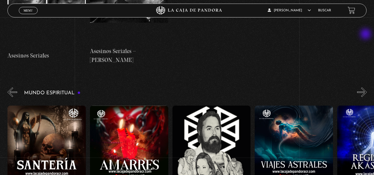
click at [366, 88] on button "»" at bounding box center [362, 93] width 10 height 10
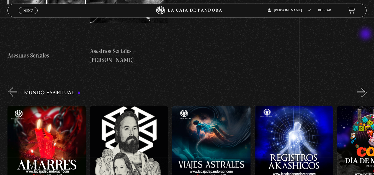
click at [366, 88] on button "»" at bounding box center [362, 93] width 10 height 10
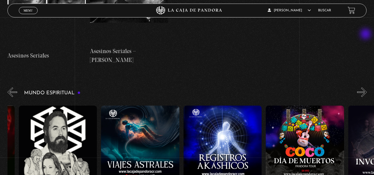
scroll to position [0, 659]
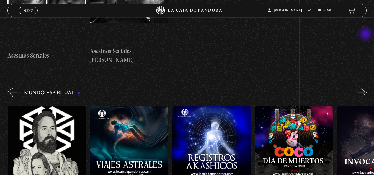
click at [366, 88] on button "»" at bounding box center [362, 93] width 10 height 10
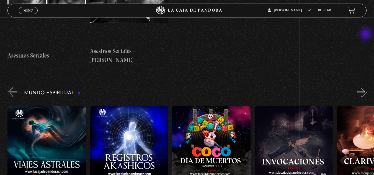
click at [366, 88] on button "»" at bounding box center [362, 93] width 10 height 10
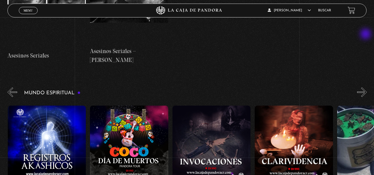
click at [366, 88] on button "»" at bounding box center [362, 93] width 10 height 10
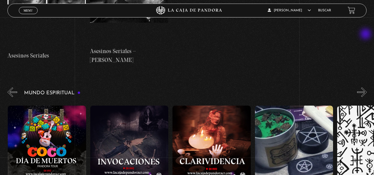
scroll to position [0, 906]
click at [366, 88] on button "»" at bounding box center [362, 93] width 10 height 10
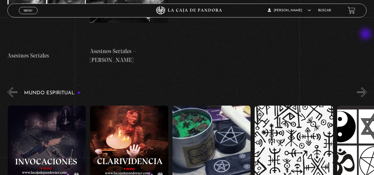
click at [366, 88] on button "»" at bounding box center [362, 93] width 10 height 10
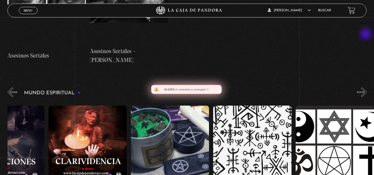
click at [366, 88] on button "»" at bounding box center [362, 93] width 10 height 10
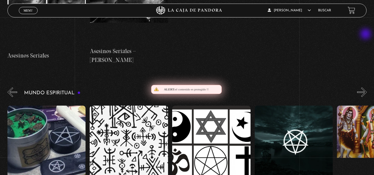
click at [366, 88] on button "»" at bounding box center [362, 93] width 10 height 10
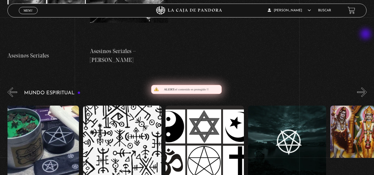
click at [366, 88] on button "»" at bounding box center [362, 93] width 10 height 10
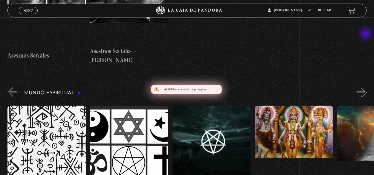
click at [366, 88] on button "»" at bounding box center [362, 93] width 10 height 10
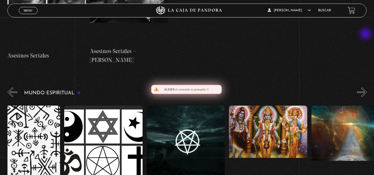
scroll to position [0, 1277]
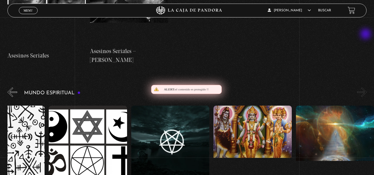
click at [366, 88] on button "»" at bounding box center [362, 93] width 10 height 10
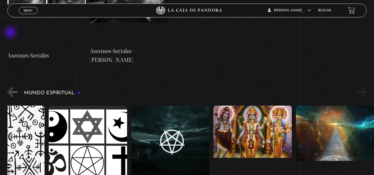
click at [11, 88] on button "«" at bounding box center [12, 93] width 10 height 10
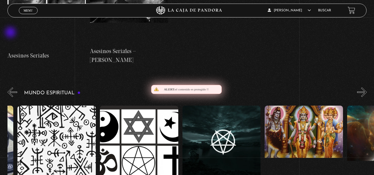
click at [11, 88] on button "«" at bounding box center [12, 93] width 10 height 10
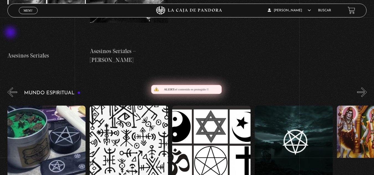
click at [11, 88] on button "«" at bounding box center [12, 93] width 10 height 10
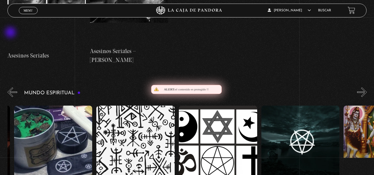
click at [11, 88] on button "«" at bounding box center [12, 93] width 10 height 10
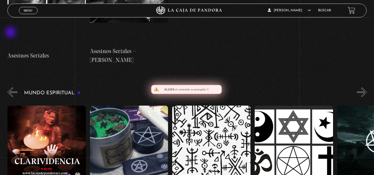
click at [11, 88] on button "«" at bounding box center [12, 93] width 10 height 10
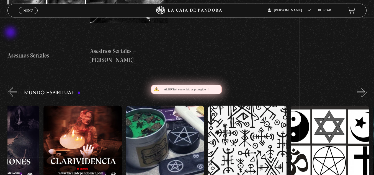
click at [11, 88] on button "«" at bounding box center [12, 93] width 10 height 10
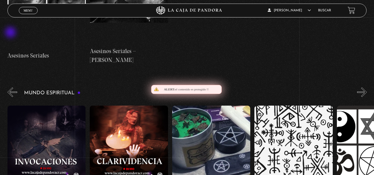
click at [11, 88] on button "«" at bounding box center [12, 93] width 10 height 10
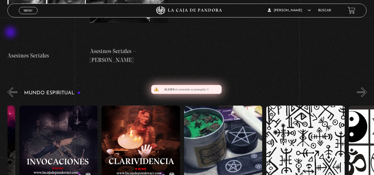
click at [11, 88] on button "«" at bounding box center [12, 93] width 10 height 10
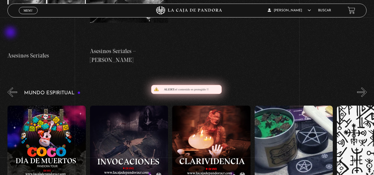
click at [11, 88] on button "«" at bounding box center [12, 93] width 10 height 10
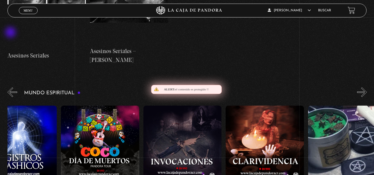
click at [11, 88] on button "«" at bounding box center [12, 93] width 10 height 10
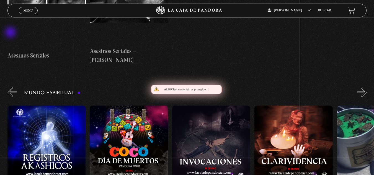
click at [11, 88] on button "«" at bounding box center [12, 93] width 10 height 10
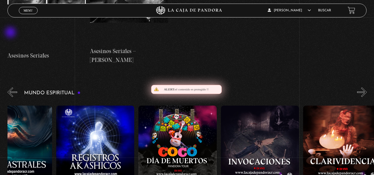
click at [11, 88] on button "«" at bounding box center [12, 93] width 10 height 10
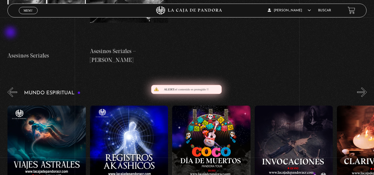
click at [11, 88] on button "«" at bounding box center [12, 93] width 10 height 10
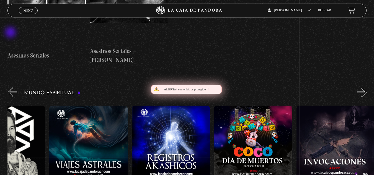
click at [11, 88] on button "«" at bounding box center [12, 93] width 10 height 10
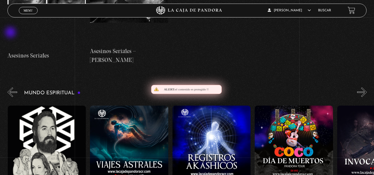
click at [11, 88] on button "«" at bounding box center [12, 93] width 10 height 10
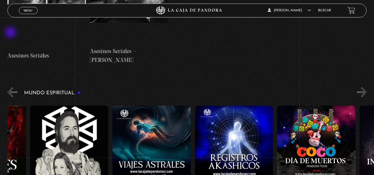
click at [11, 88] on button "«" at bounding box center [12, 93] width 10 height 10
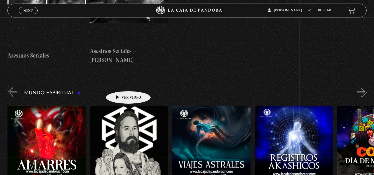
click at [120, 106] on figure at bounding box center [129, 156] width 78 height 100
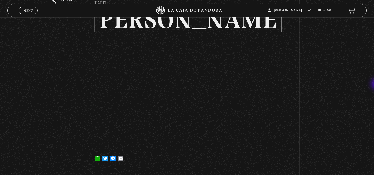
scroll to position [38, 0]
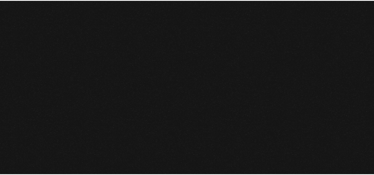
scroll to position [1626, 0]
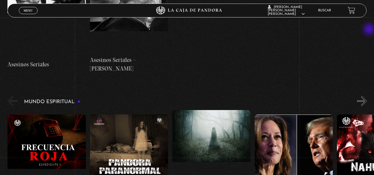
click at [367, 96] on button "»" at bounding box center [362, 101] width 10 height 10
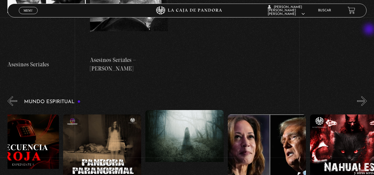
click at [367, 96] on button "»" at bounding box center [362, 101] width 10 height 10
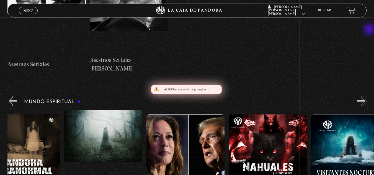
click at [367, 96] on button "»" at bounding box center [362, 101] width 10 height 10
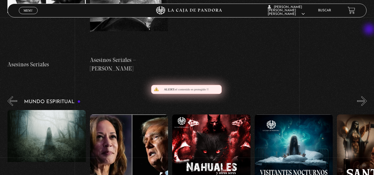
click at [367, 96] on button "»" at bounding box center [362, 101] width 10 height 10
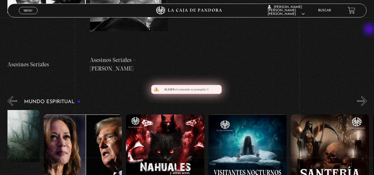
click at [367, 96] on button "»" at bounding box center [362, 101] width 10 height 10
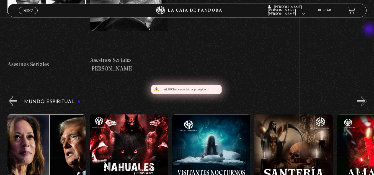
click at [367, 96] on button "»" at bounding box center [362, 101] width 10 height 10
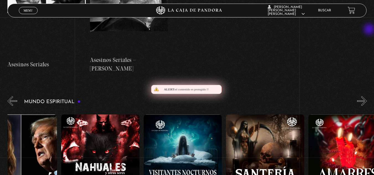
click at [367, 96] on button "»" at bounding box center [362, 101] width 10 height 10
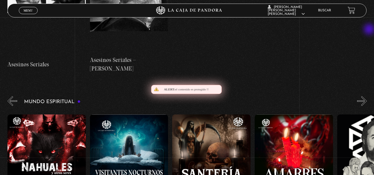
click at [367, 96] on button "»" at bounding box center [362, 101] width 10 height 10
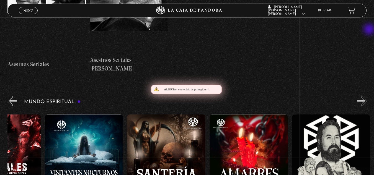
click at [367, 96] on button "»" at bounding box center [362, 101] width 10 height 10
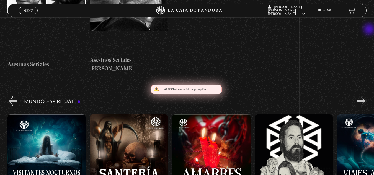
click at [367, 96] on button "»" at bounding box center [362, 101] width 10 height 10
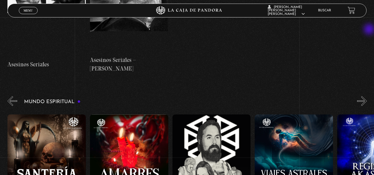
click at [367, 96] on button "»" at bounding box center [362, 101] width 10 height 10
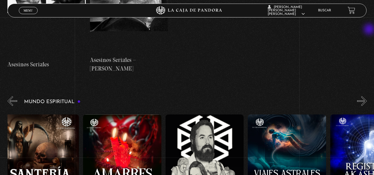
click at [367, 96] on button "»" at bounding box center [362, 101] width 10 height 10
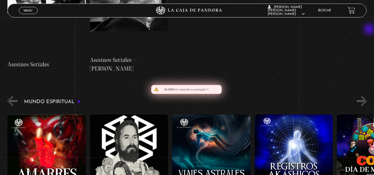
click at [367, 96] on button "»" at bounding box center [362, 101] width 10 height 10
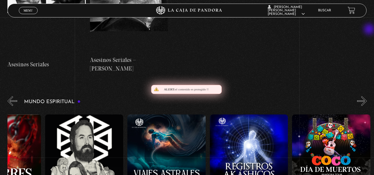
click at [367, 96] on button "»" at bounding box center [362, 101] width 10 height 10
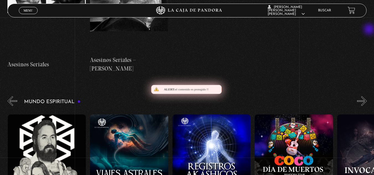
click at [367, 96] on button "»" at bounding box center [362, 101] width 10 height 10
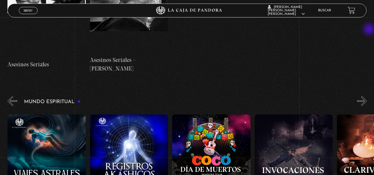
click at [367, 96] on button "»" at bounding box center [362, 101] width 10 height 10
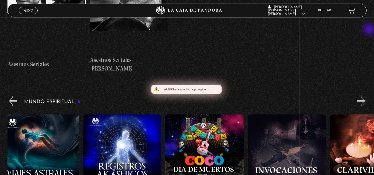
click at [367, 96] on button "»" at bounding box center [362, 101] width 10 height 10
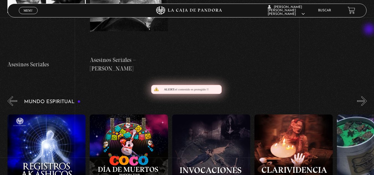
click at [367, 96] on button "»" at bounding box center [362, 101] width 10 height 10
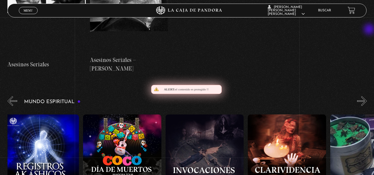
click at [367, 96] on button "»" at bounding box center [362, 101] width 10 height 10
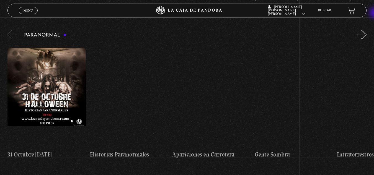
scroll to position [261, 0]
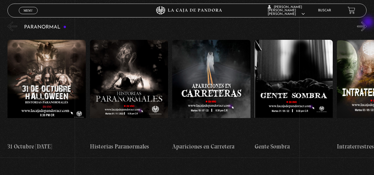
click at [369, 23] on div "Paranormal 31 Octubre Halloween Historias Paranormales Apariciones en Carretera…" at bounding box center [190, 87] width 367 height 135
click at [367, 22] on button "»" at bounding box center [362, 27] width 10 height 10
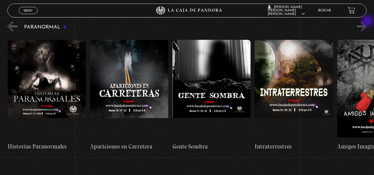
click at [367, 22] on button "»" at bounding box center [362, 27] width 10 height 10
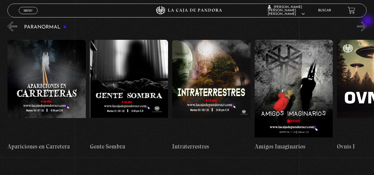
click at [367, 22] on button "»" at bounding box center [362, 27] width 10 height 10
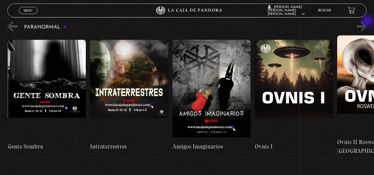
click at [367, 22] on button "»" at bounding box center [362, 27] width 10 height 10
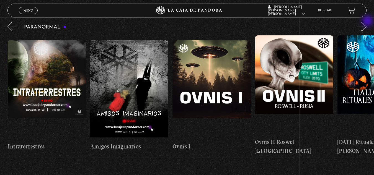
click at [367, 22] on button "»" at bounding box center [362, 27] width 10 height 10
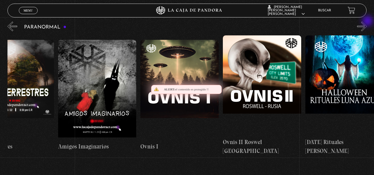
click at [367, 22] on button "»" at bounding box center [362, 27] width 10 height 10
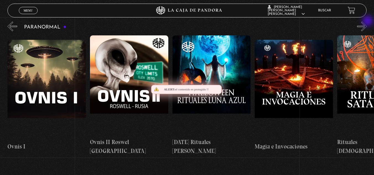
click at [367, 22] on button "»" at bounding box center [362, 27] width 10 height 10
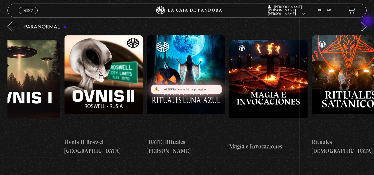
scroll to position [0, 536]
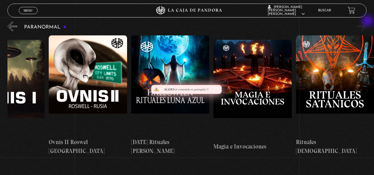
click at [367, 22] on button "»" at bounding box center [362, 27] width 10 height 10
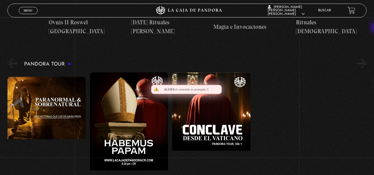
scroll to position [385, 0]
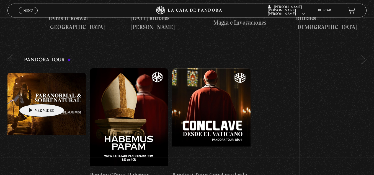
click at [33, 96] on figure at bounding box center [46, 123] width 78 height 100
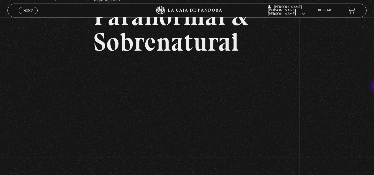
scroll to position [43, 0]
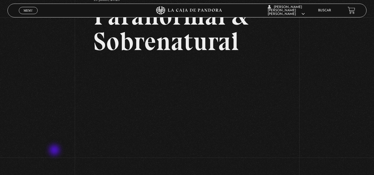
click at [55, 151] on div "Volver 10 junio, 2025 Paranormal & Sobrenatural WhatsApp Twitter Messenger Email" at bounding box center [187, 84] width 374 height 218
